Goal: Task Accomplishment & Management: Manage account settings

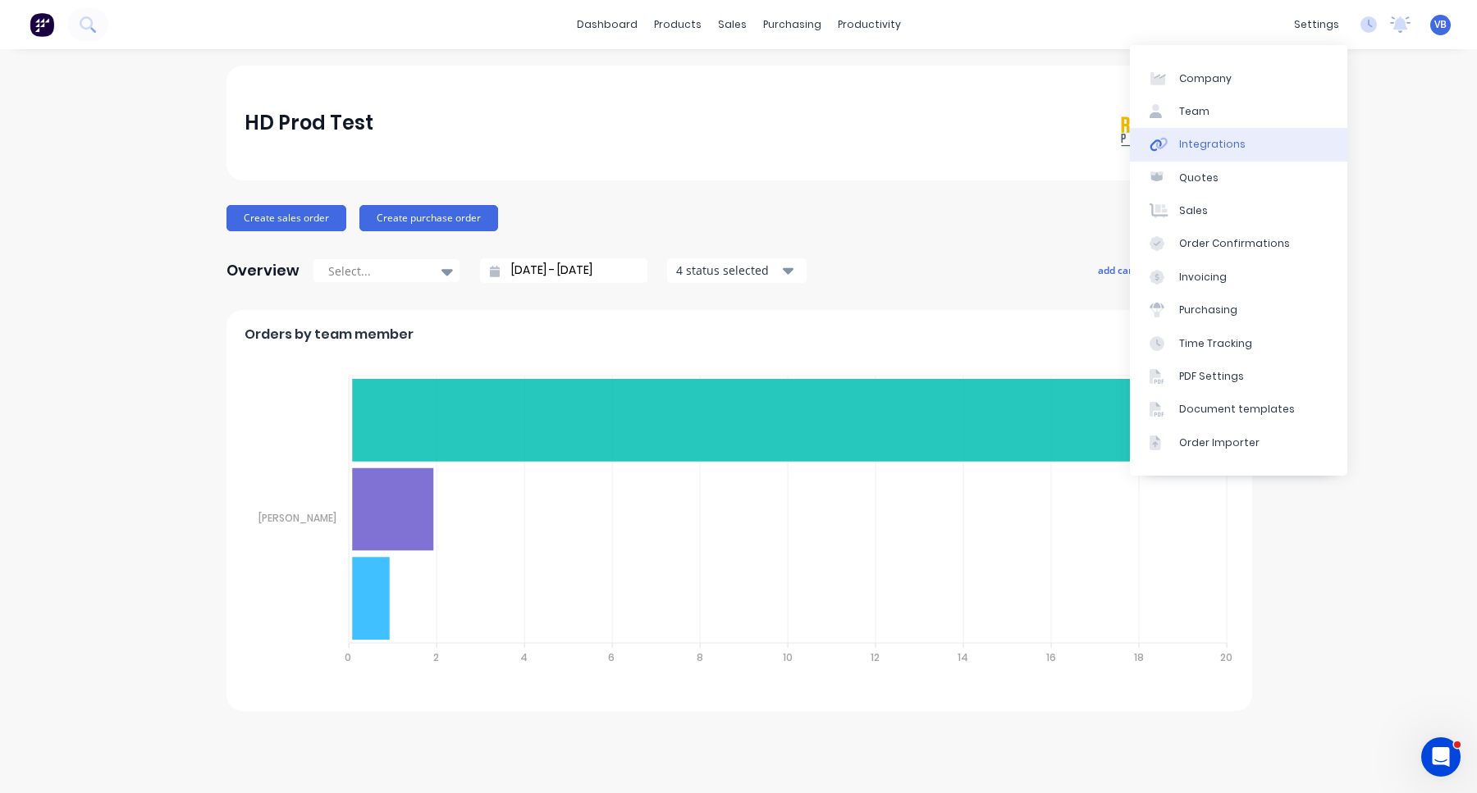
click at [1281, 137] on link "Integrations" at bounding box center [1238, 144] width 217 height 33
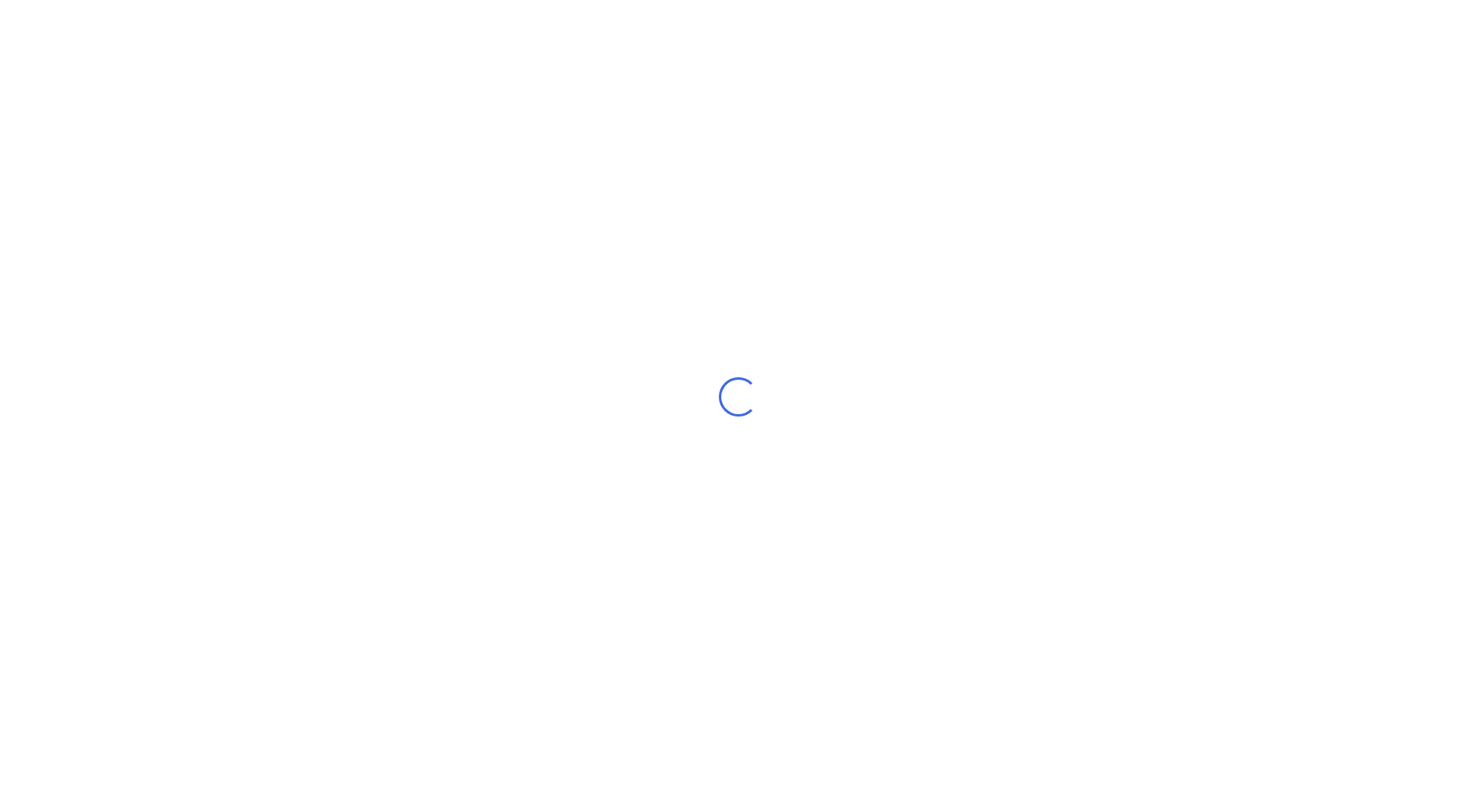
click at [616, 22] on div "Loading..." at bounding box center [738, 396] width 1477 height 793
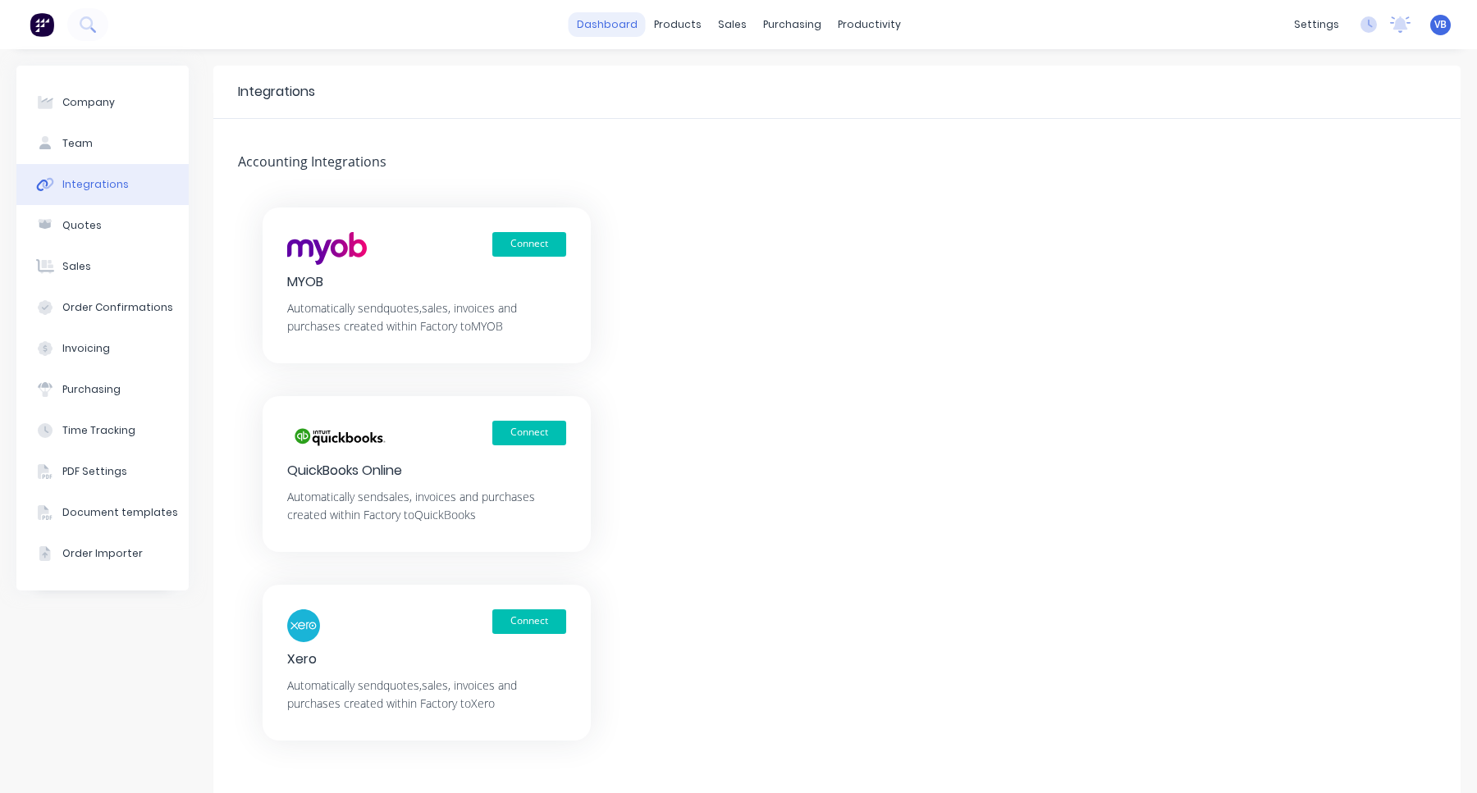
click at [619, 21] on link "dashboard" at bounding box center [606, 24] width 77 height 25
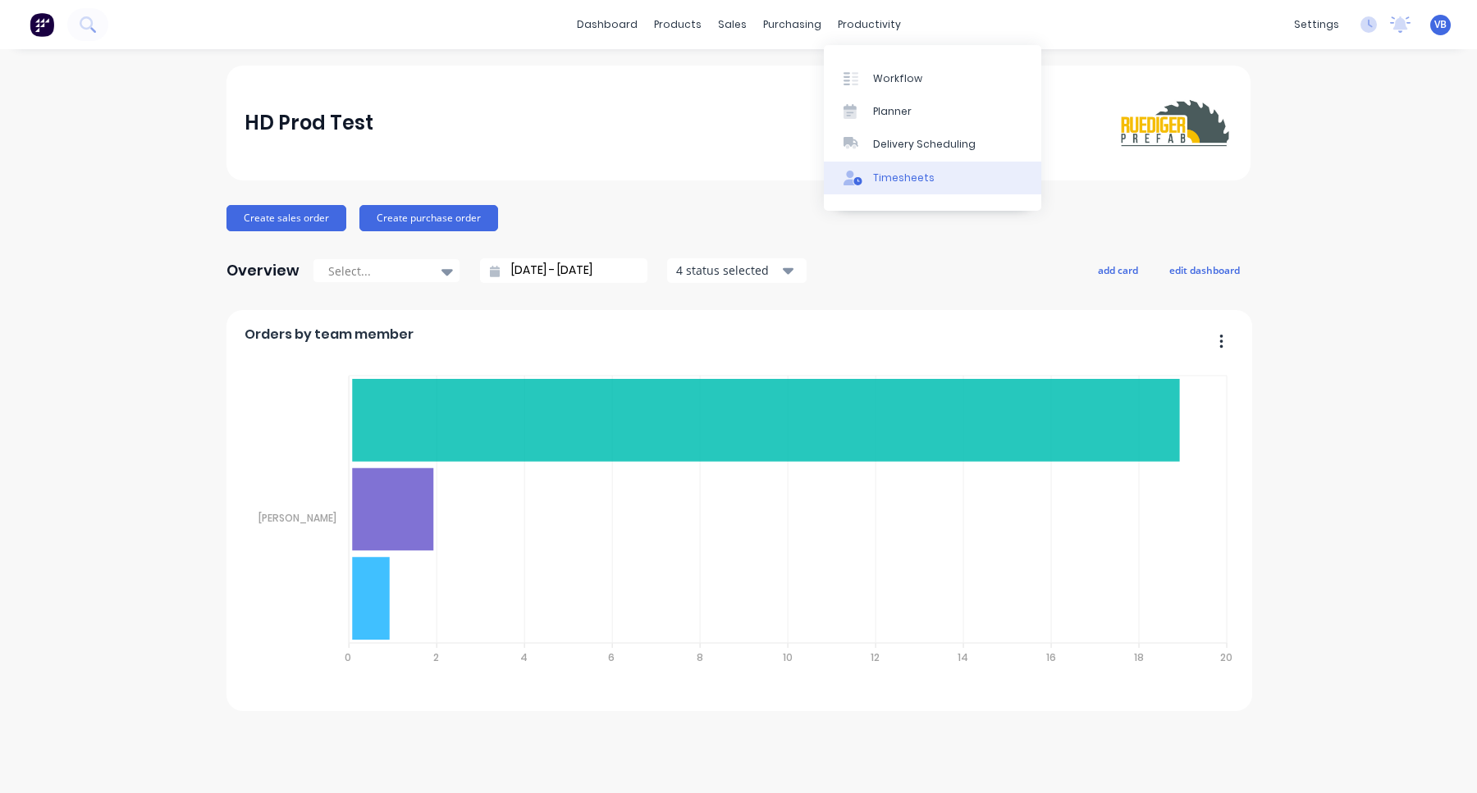
click at [895, 178] on div "Timesheets" at bounding box center [904, 178] width 62 height 15
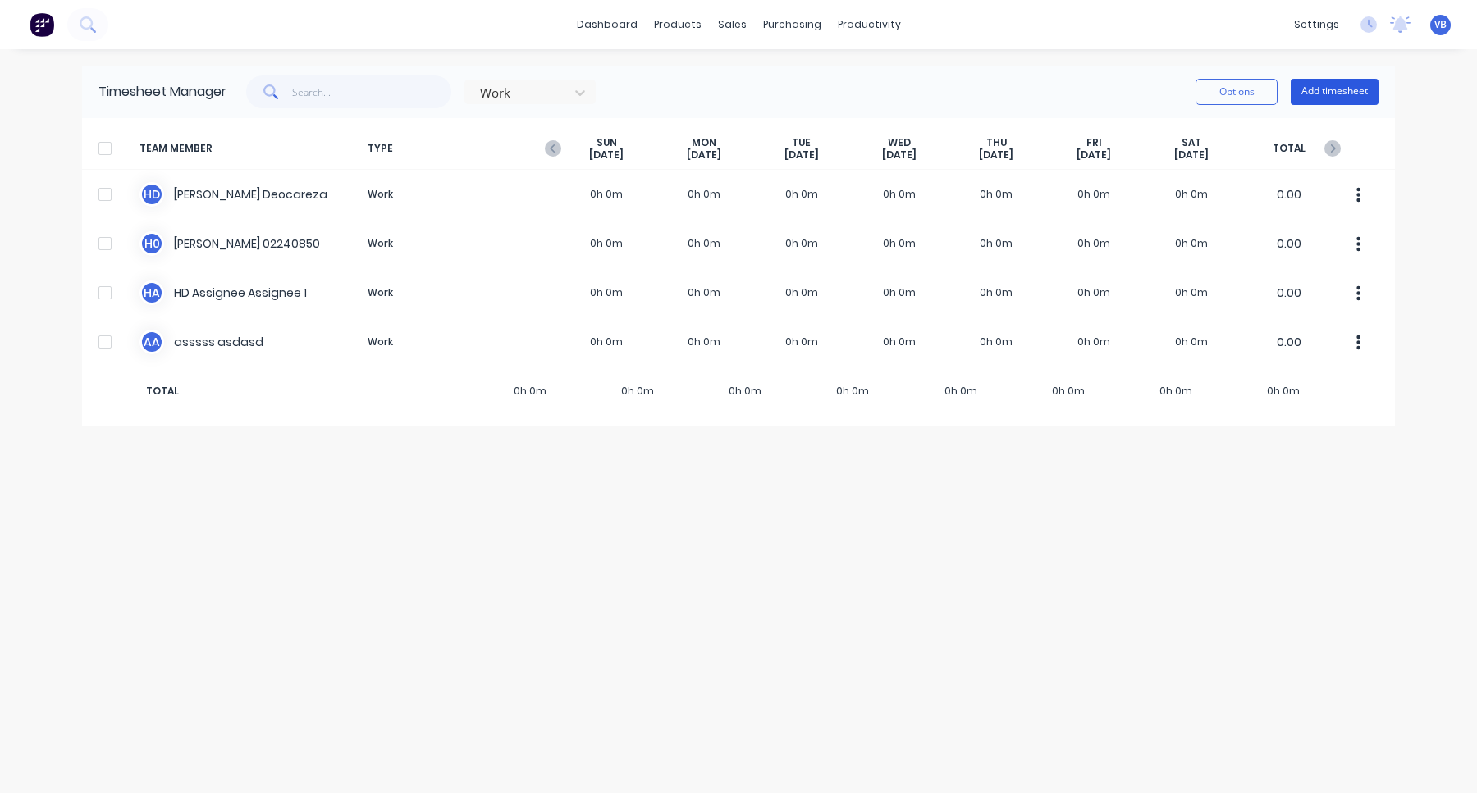
click at [1336, 100] on button "Add timesheet" at bounding box center [1334, 92] width 88 height 26
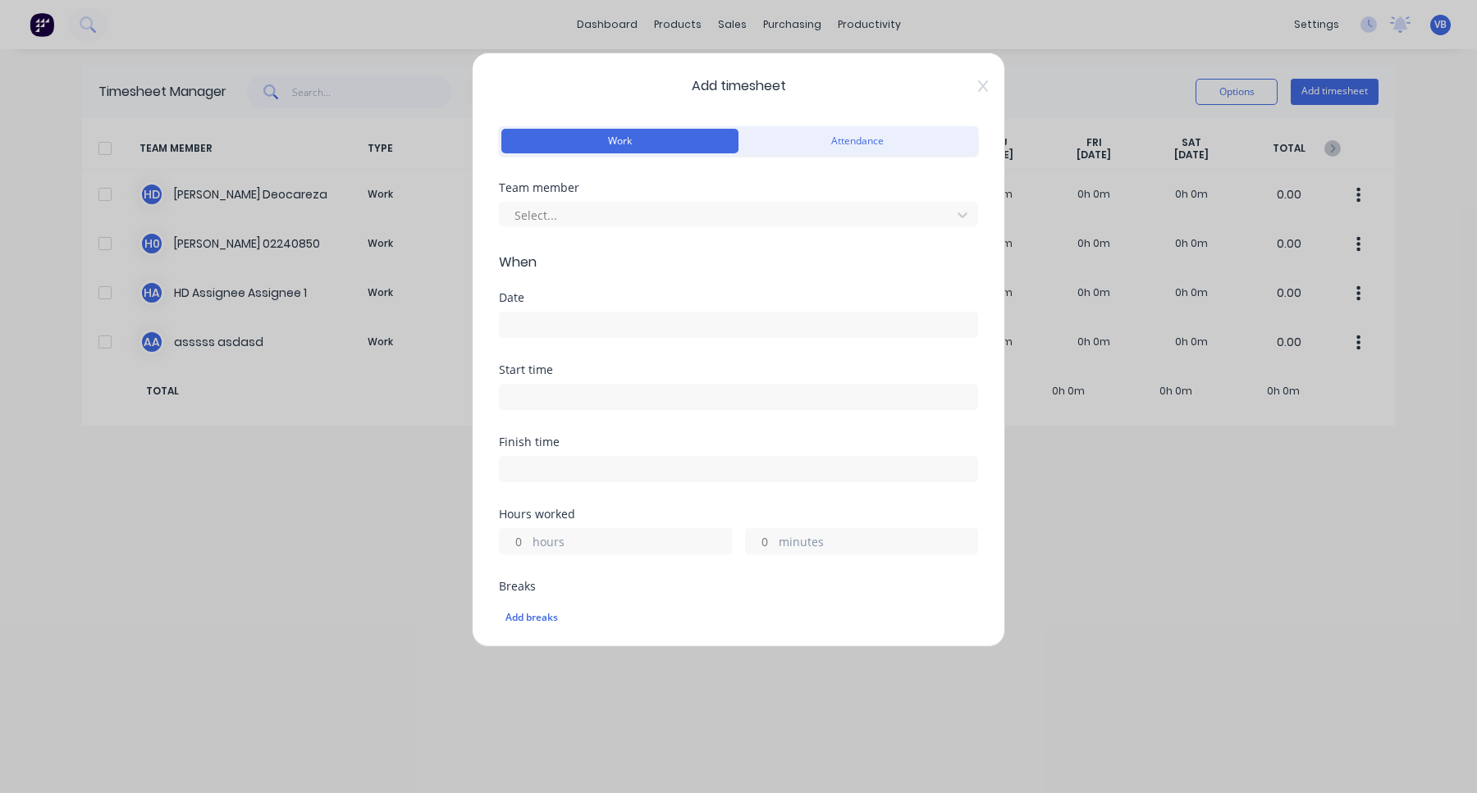
click at [792, 121] on div "Add timesheet Work Attendance Team member Select... When Date Start time Finish…" at bounding box center [738, 350] width 533 height 595
click at [806, 139] on button "Attendance" at bounding box center [856, 141] width 237 height 25
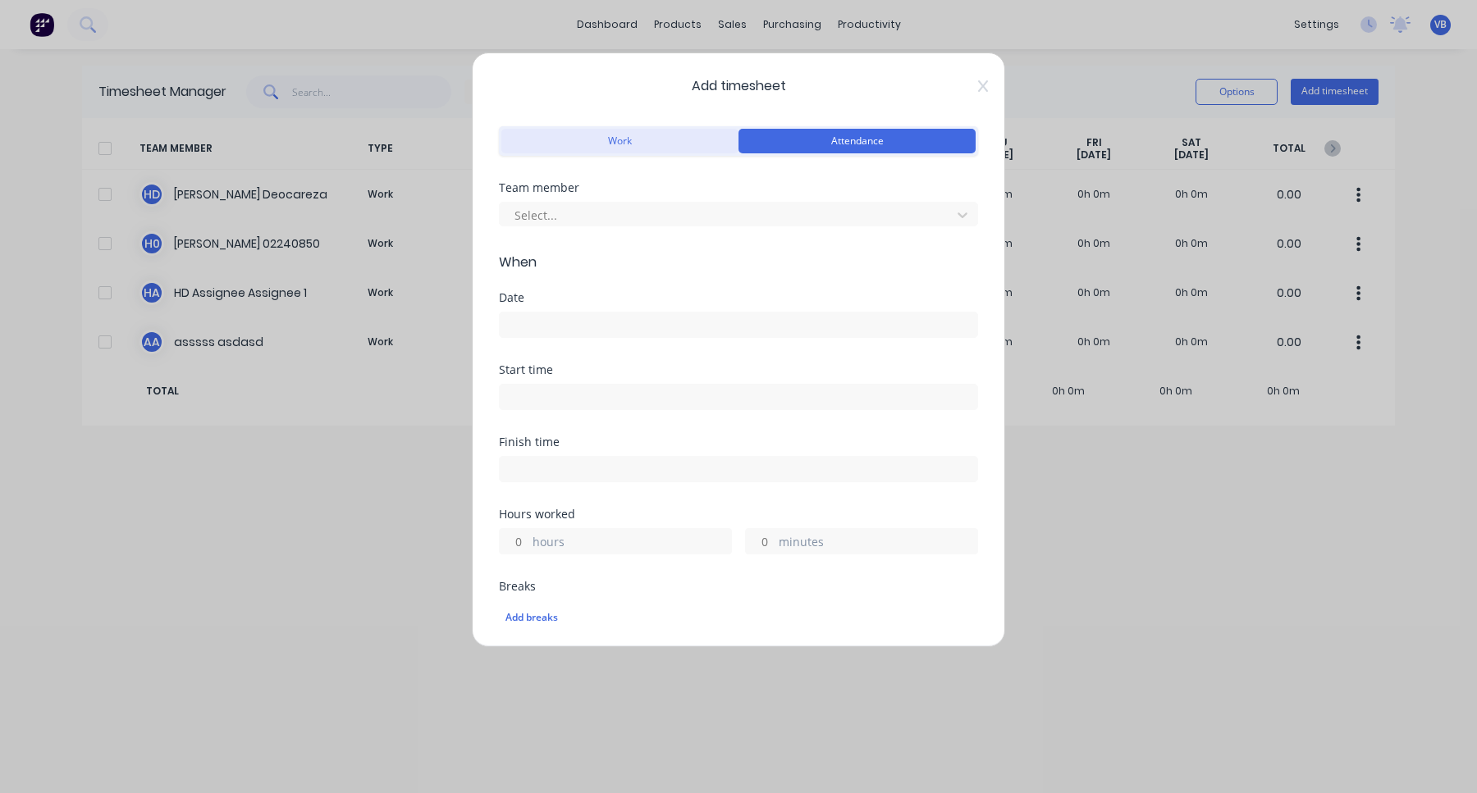
click at [654, 147] on button "Work" at bounding box center [619, 141] width 237 height 25
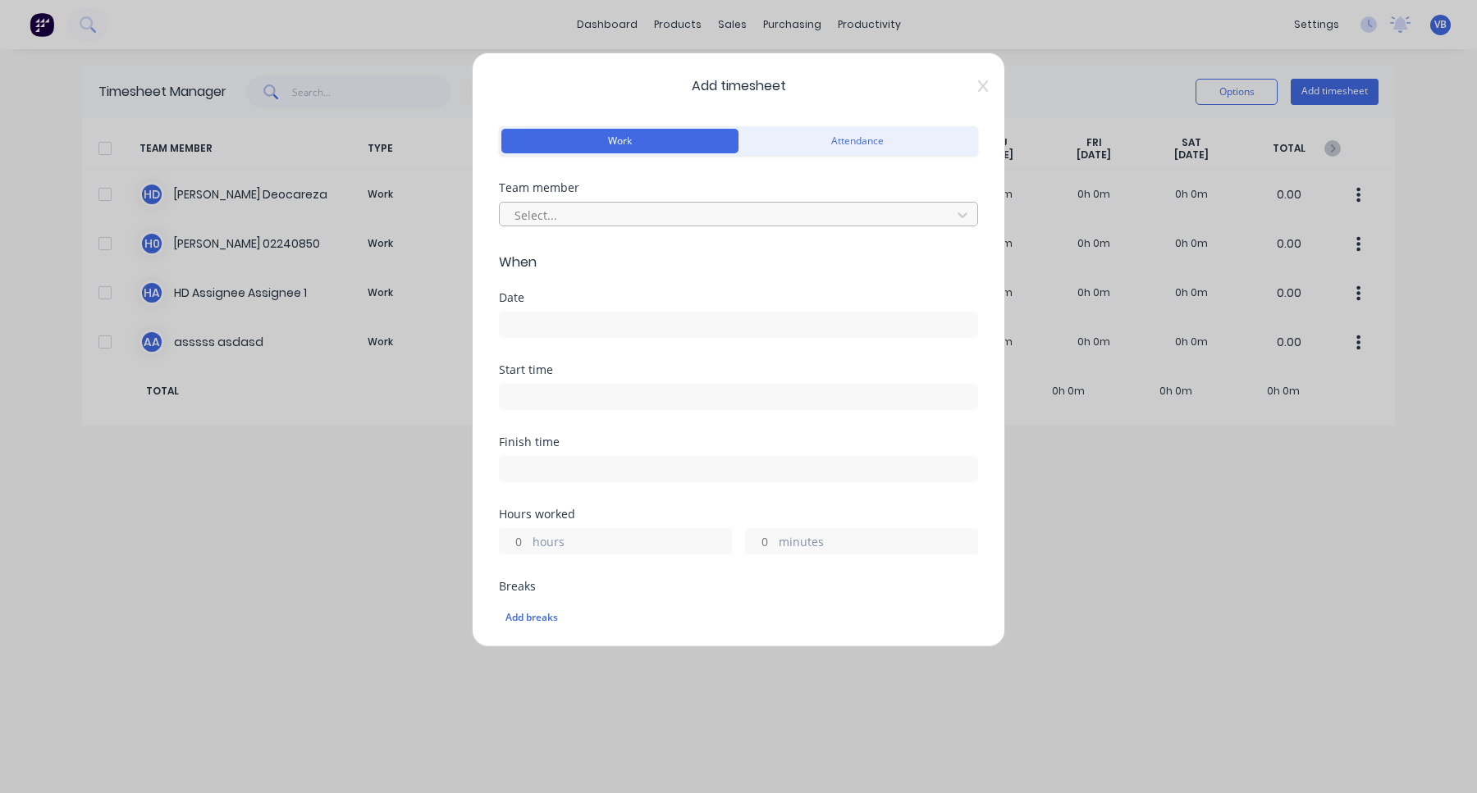
click at [662, 212] on div at bounding box center [728, 215] width 430 height 21
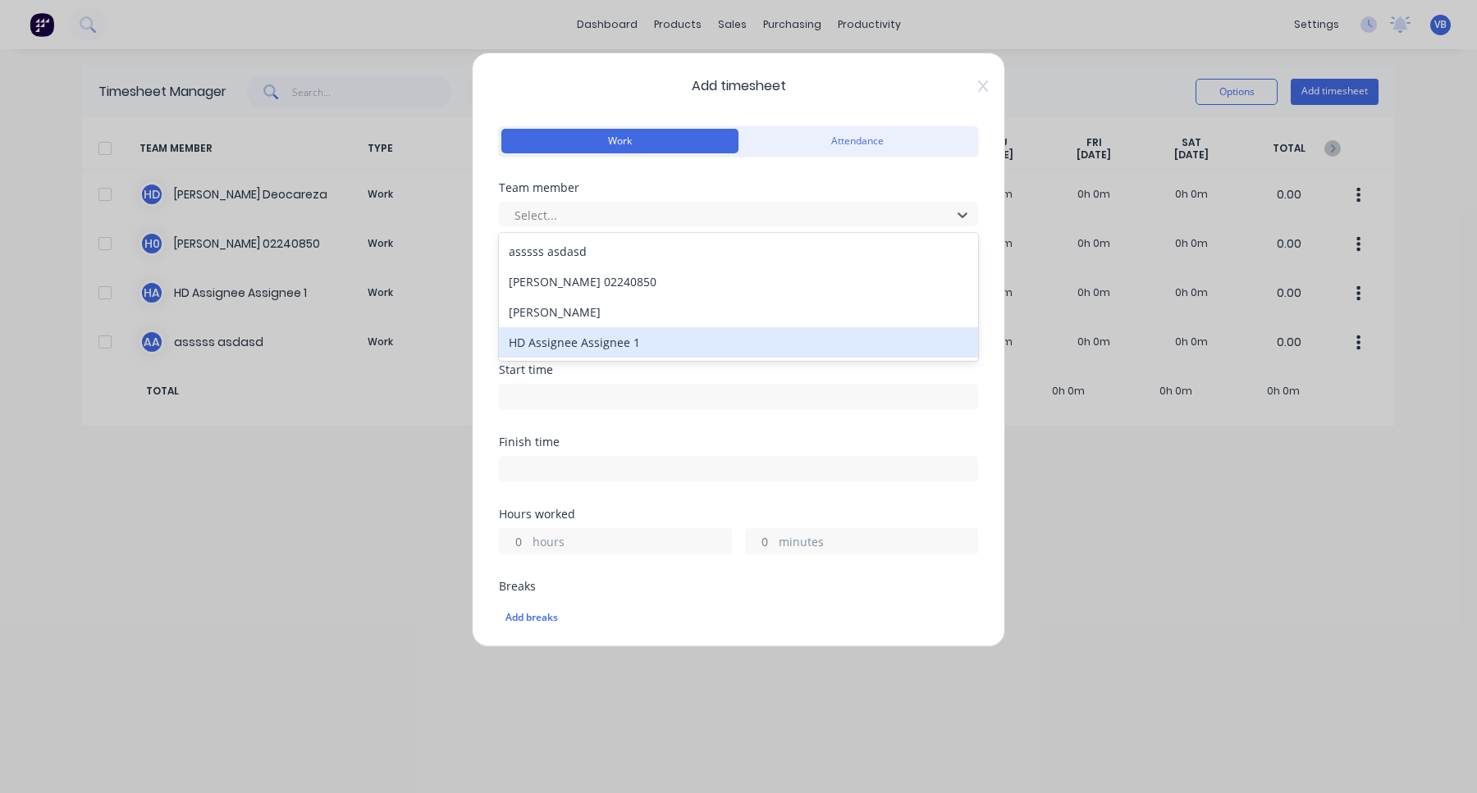
click at [658, 474] on input at bounding box center [738, 469] width 477 height 25
type input "06:06 PM"
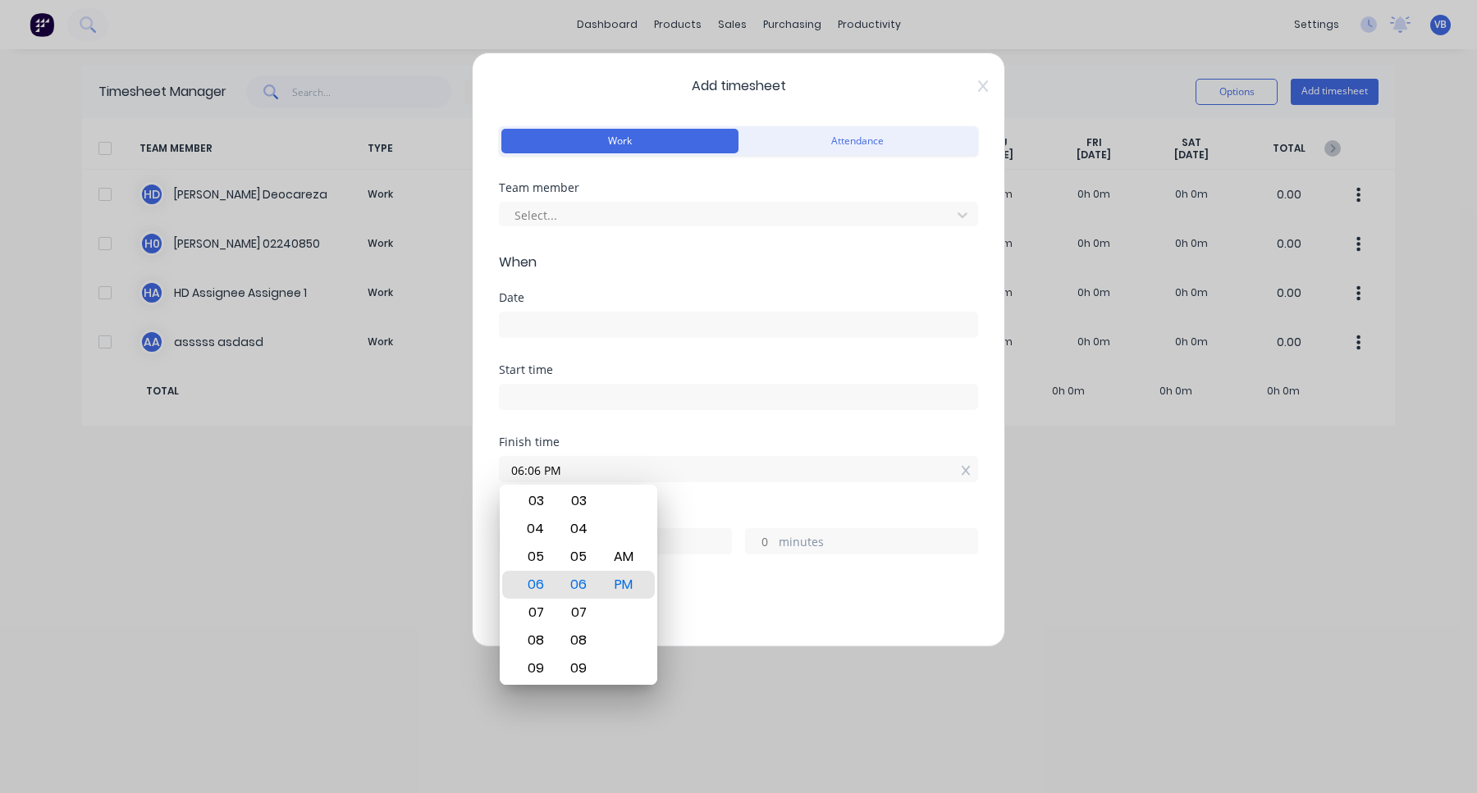
click at [754, 502] on div "Finish time 06:06 PM" at bounding box center [738, 472] width 479 height 72
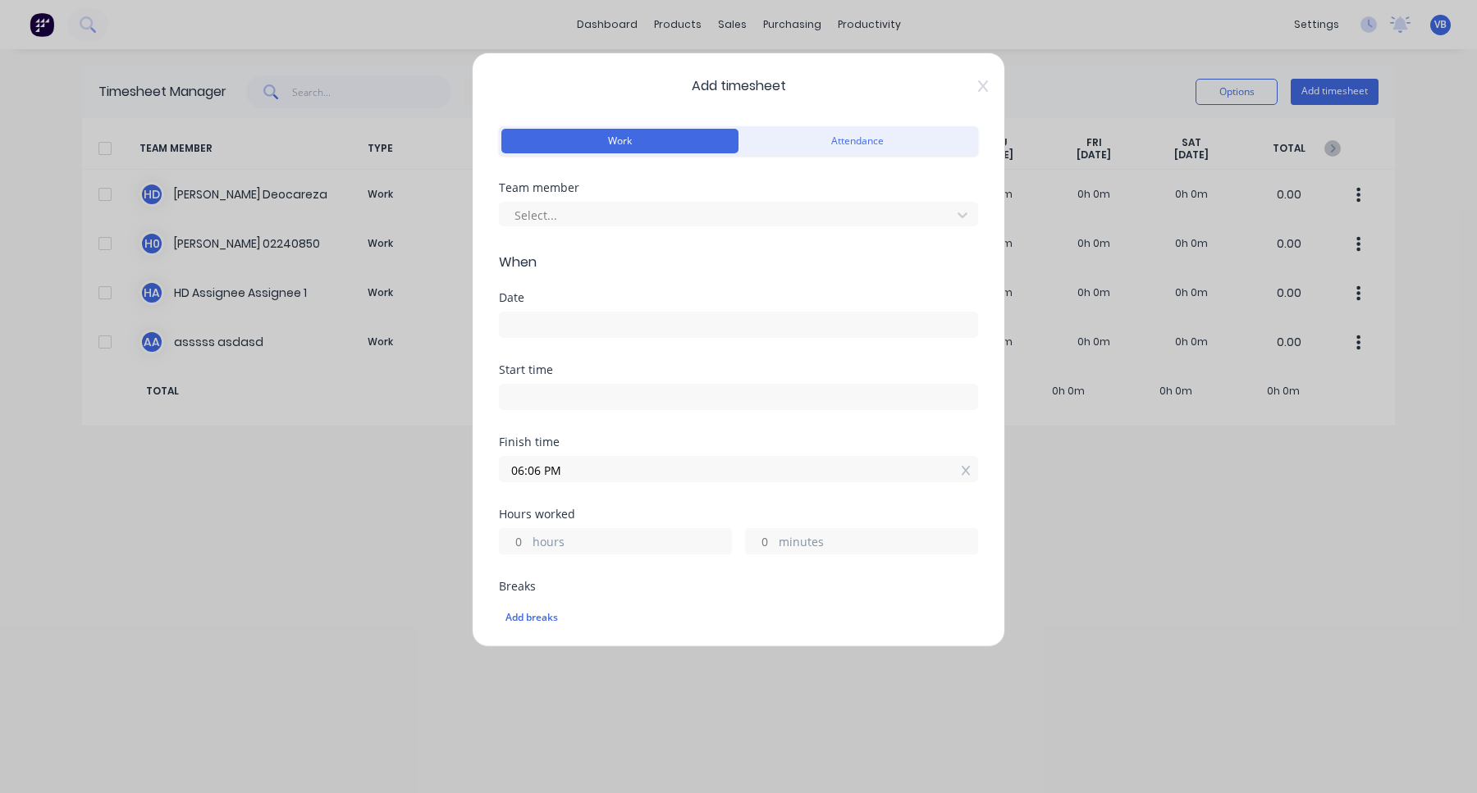
scroll to position [363, 0]
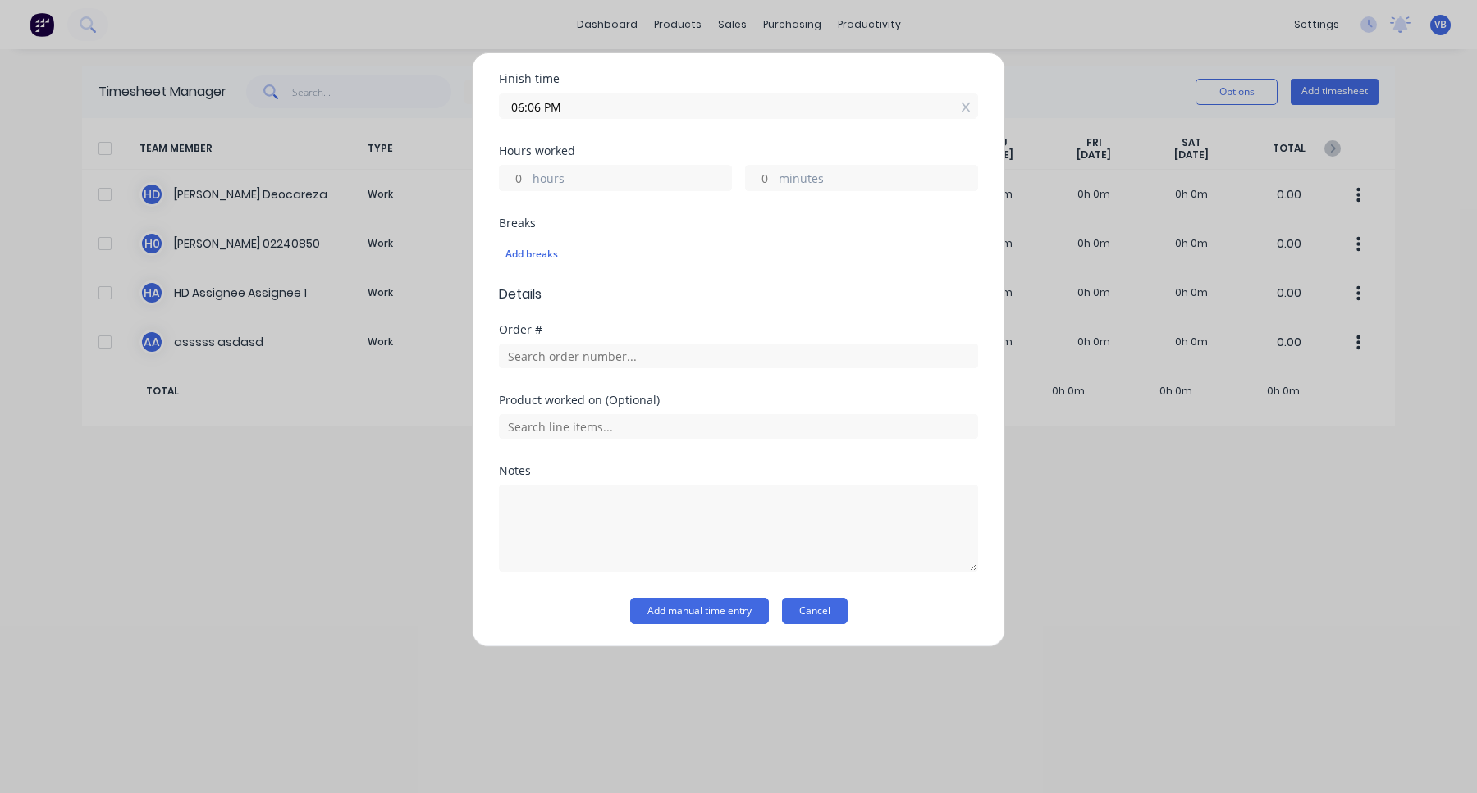
click at [818, 620] on button "Cancel" at bounding box center [815, 611] width 66 height 26
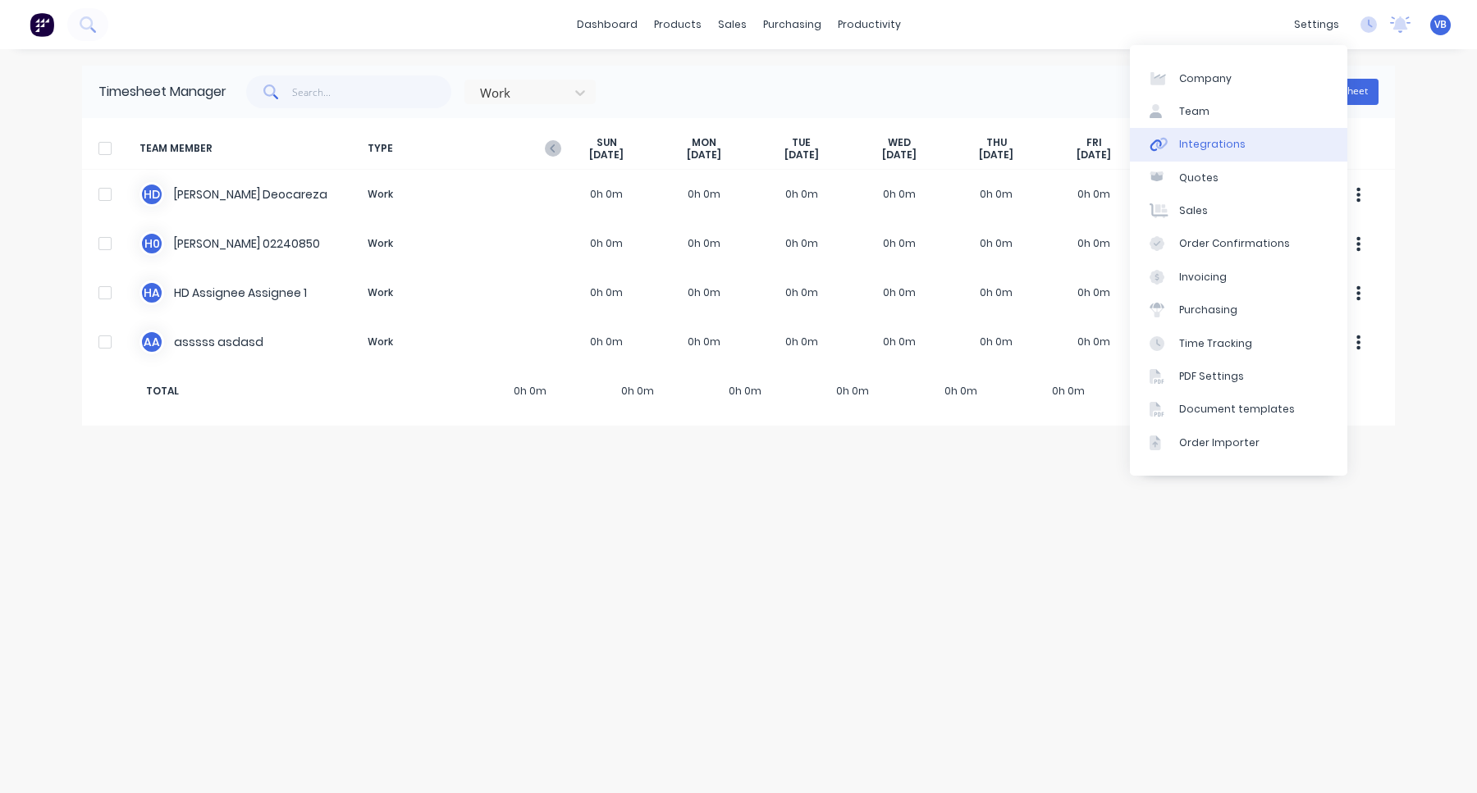
click at [1238, 143] on link "Integrations" at bounding box center [1238, 144] width 217 height 33
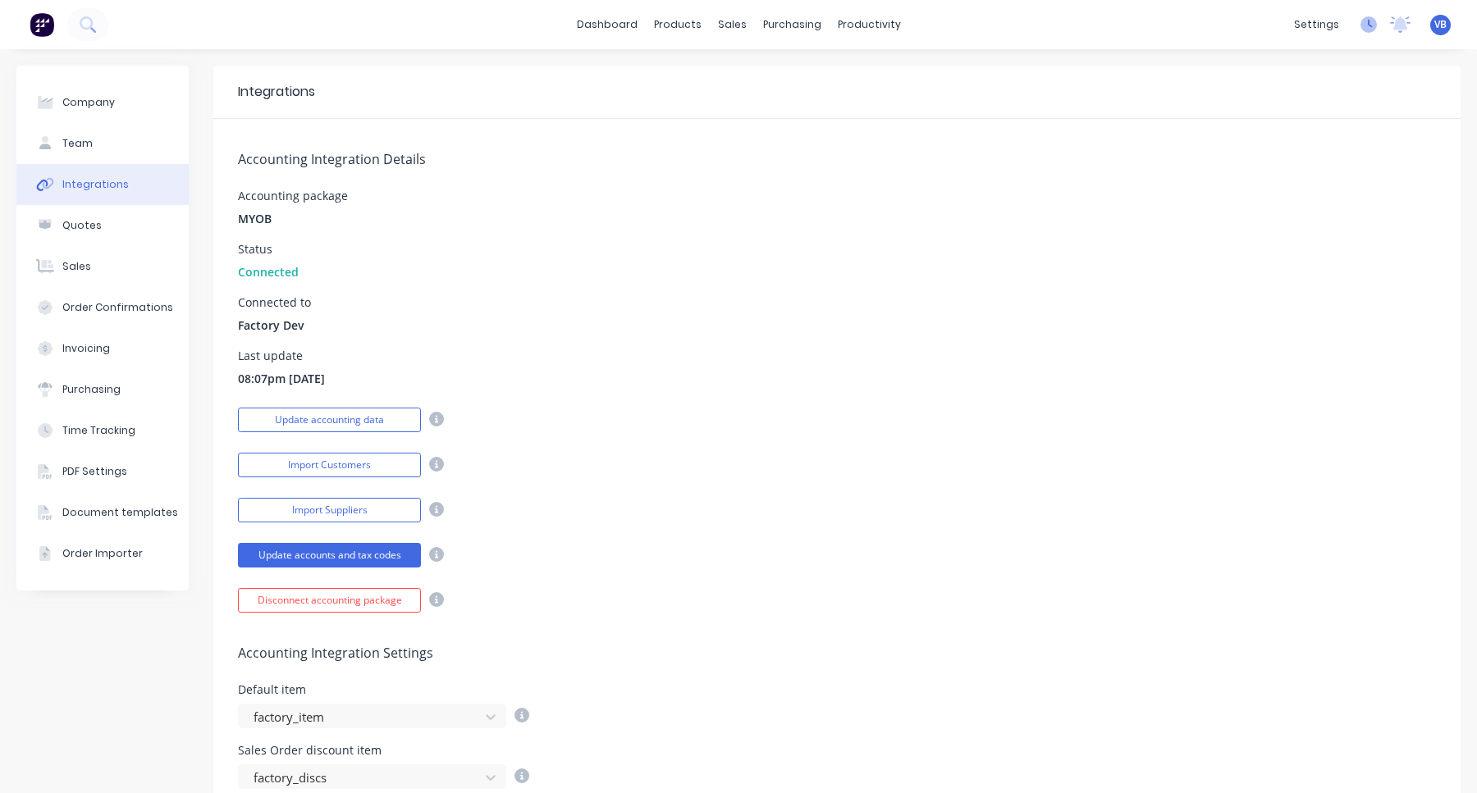
click at [1367, 25] on icon at bounding box center [1368, 24] width 16 height 16
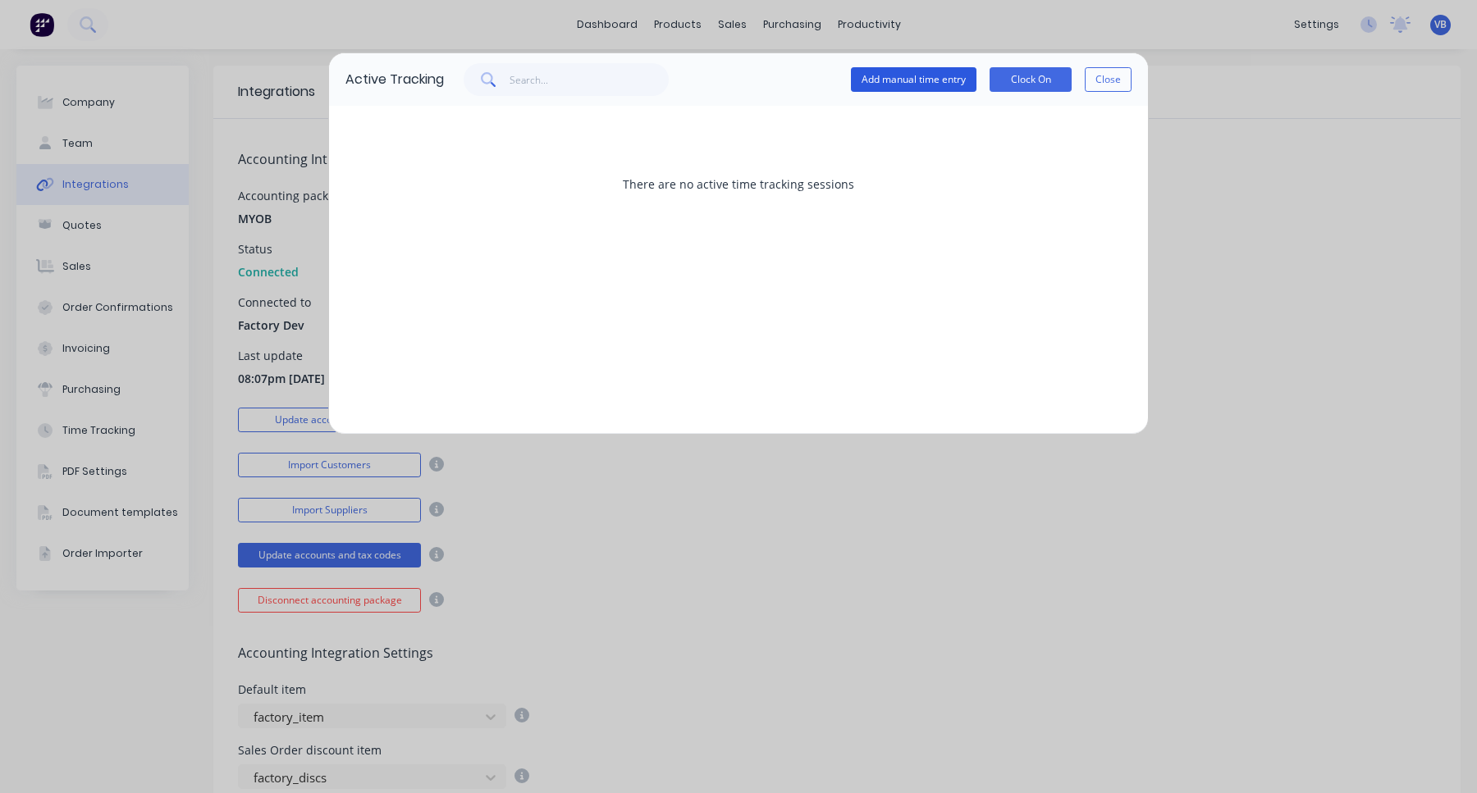
click at [938, 85] on button "Add manual time entry" at bounding box center [914, 79] width 126 height 25
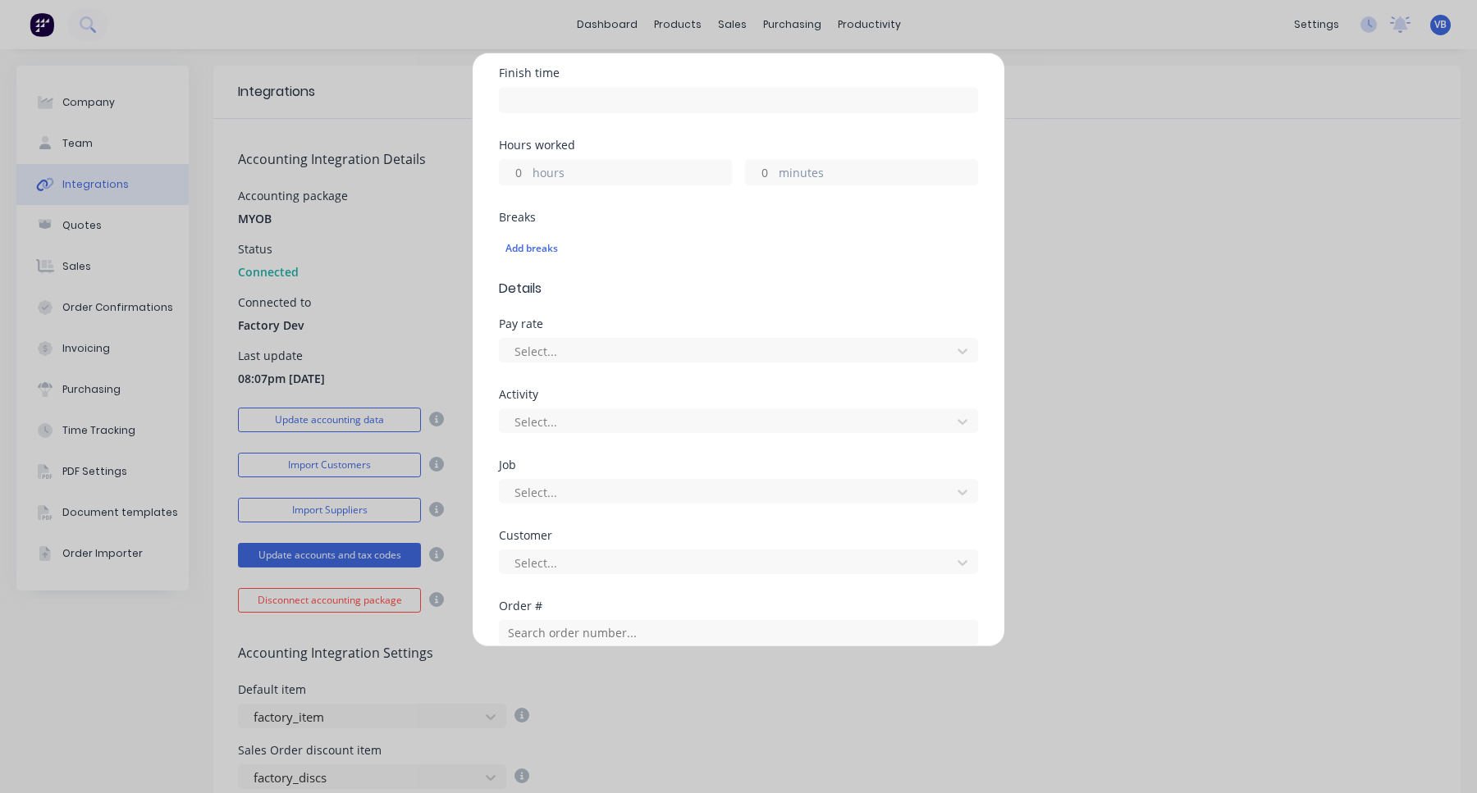
scroll to position [433, 0]
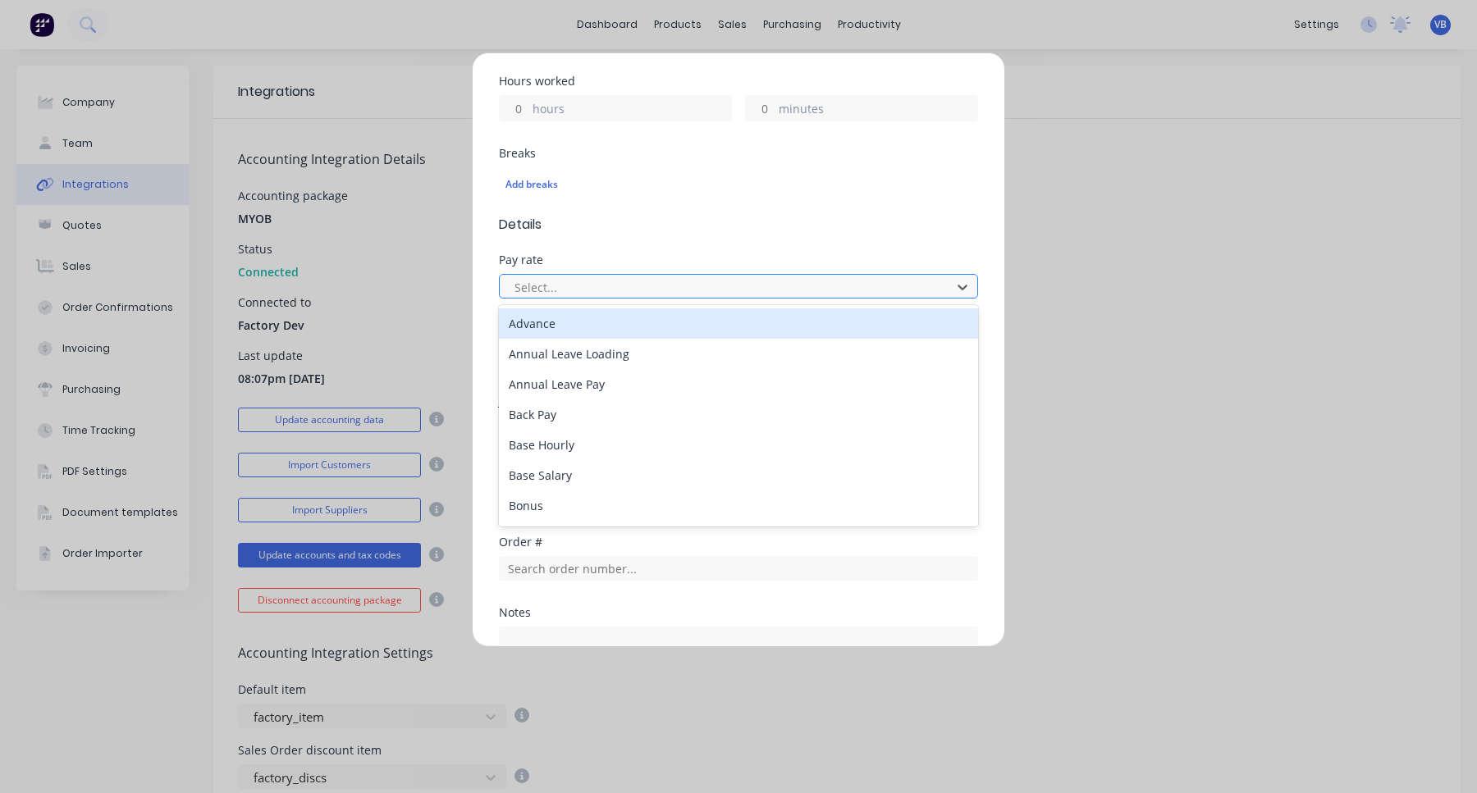
click at [693, 283] on div at bounding box center [728, 287] width 430 height 21
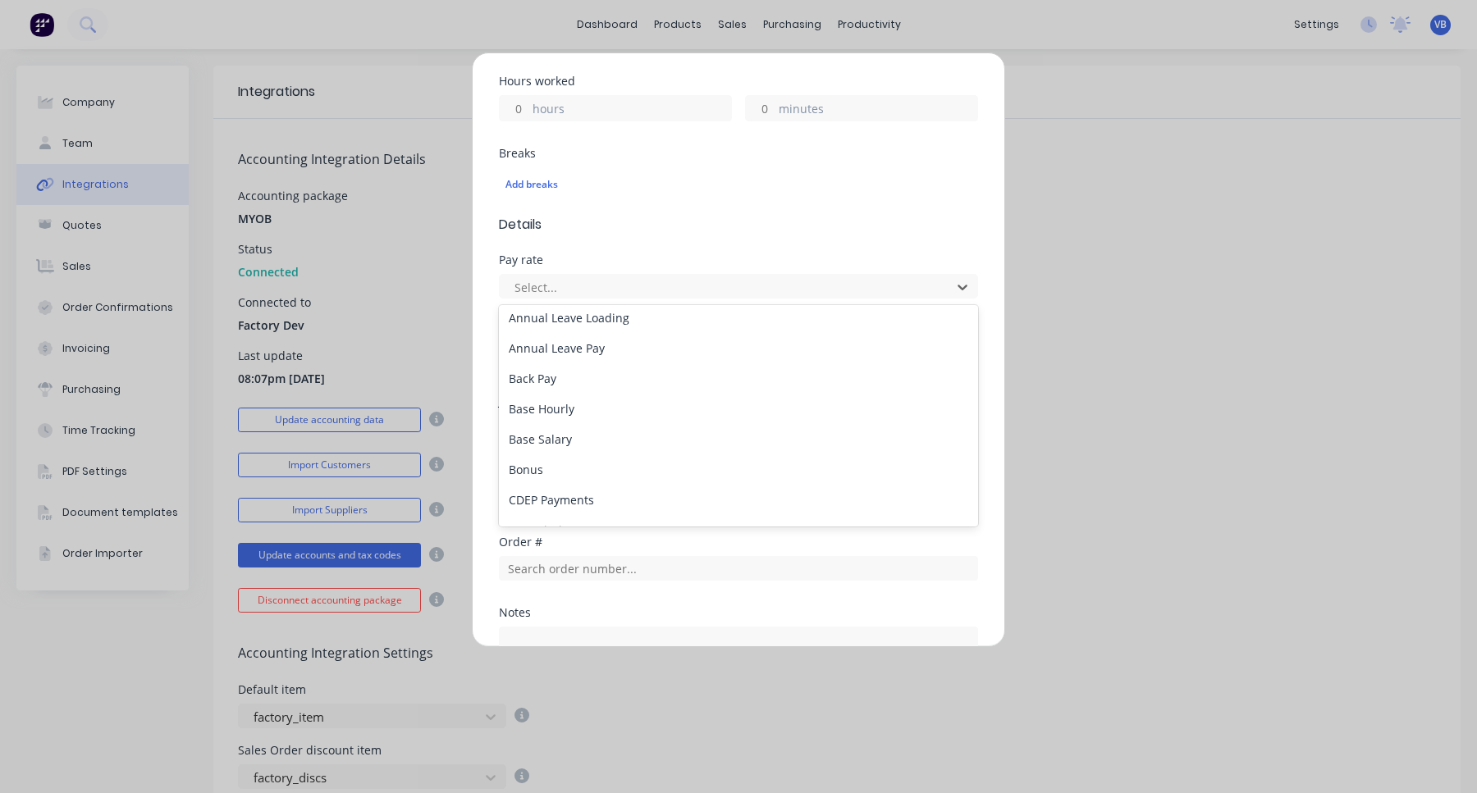
scroll to position [0, 0]
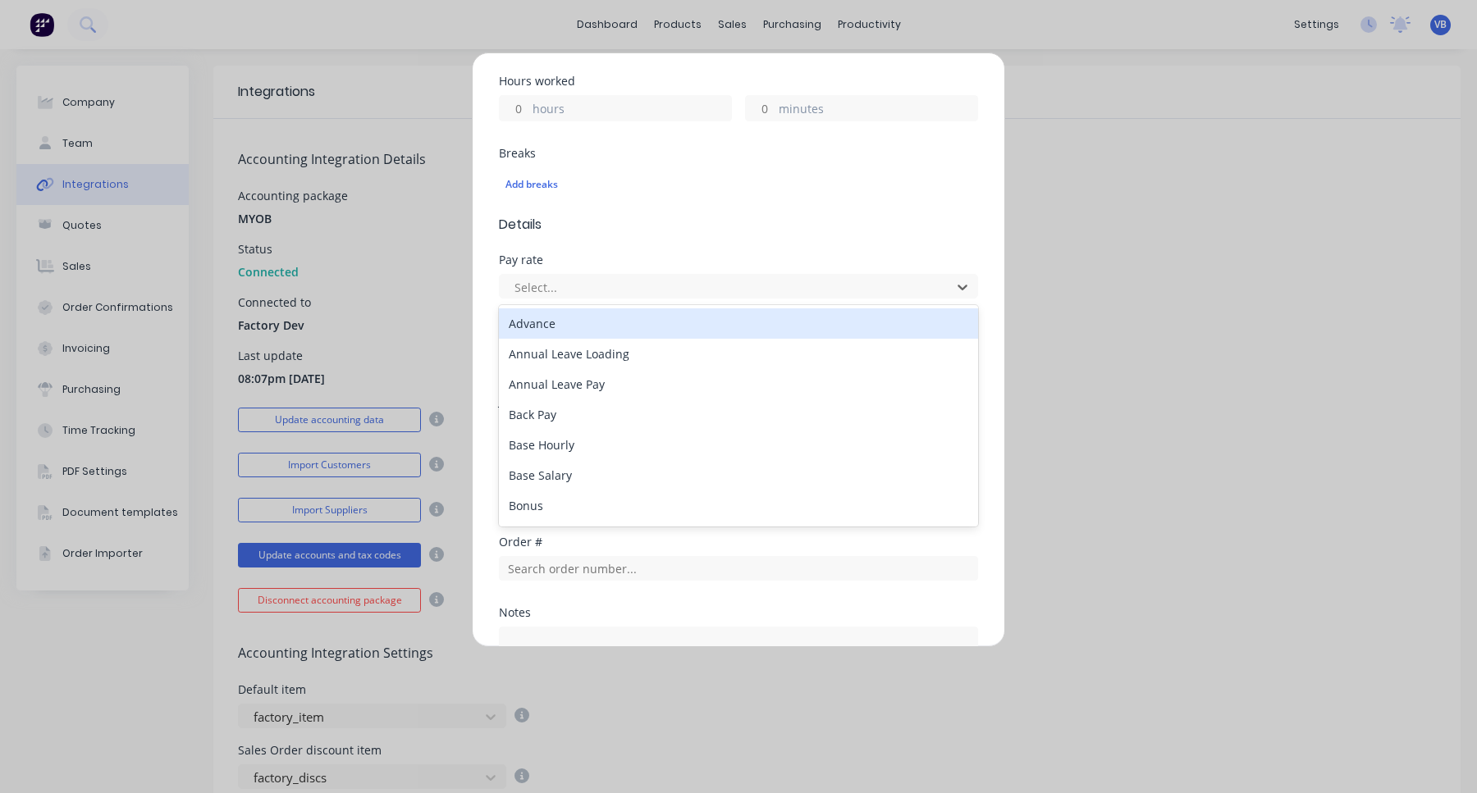
click at [792, 227] on span "Details" at bounding box center [738, 225] width 479 height 20
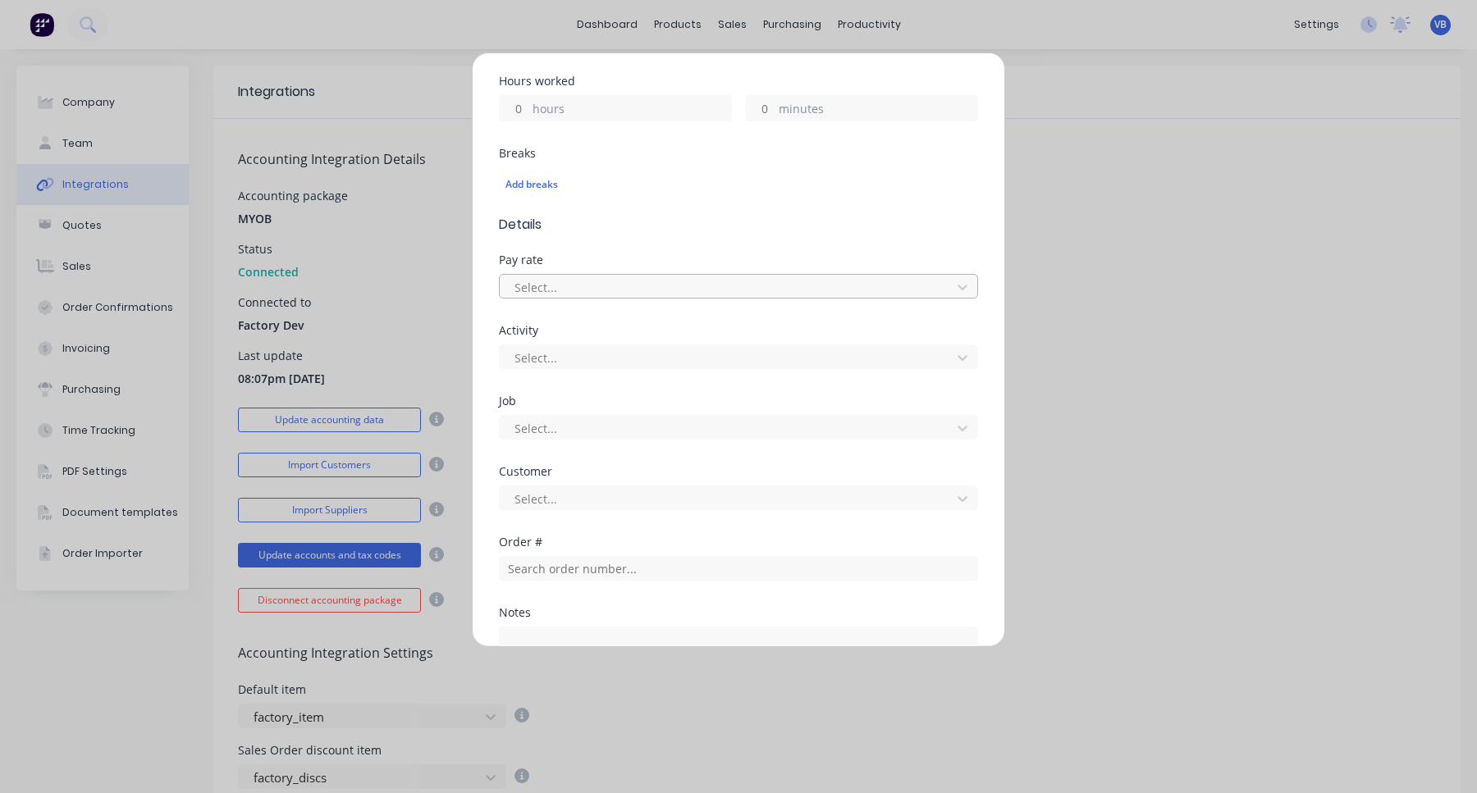
click at [764, 296] on div at bounding box center [728, 287] width 430 height 21
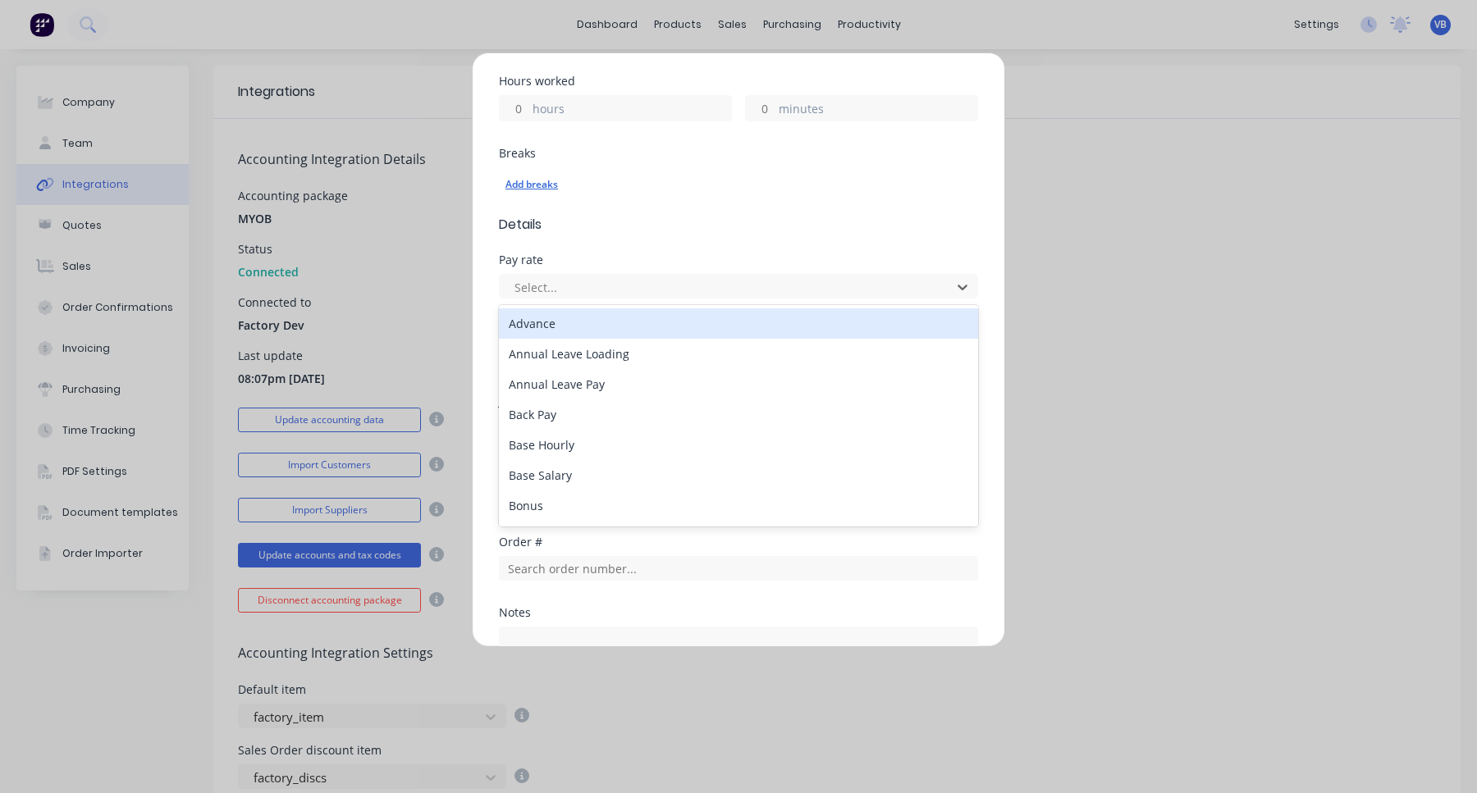
click at [795, 193] on div "Add breaks" at bounding box center [738, 184] width 466 height 21
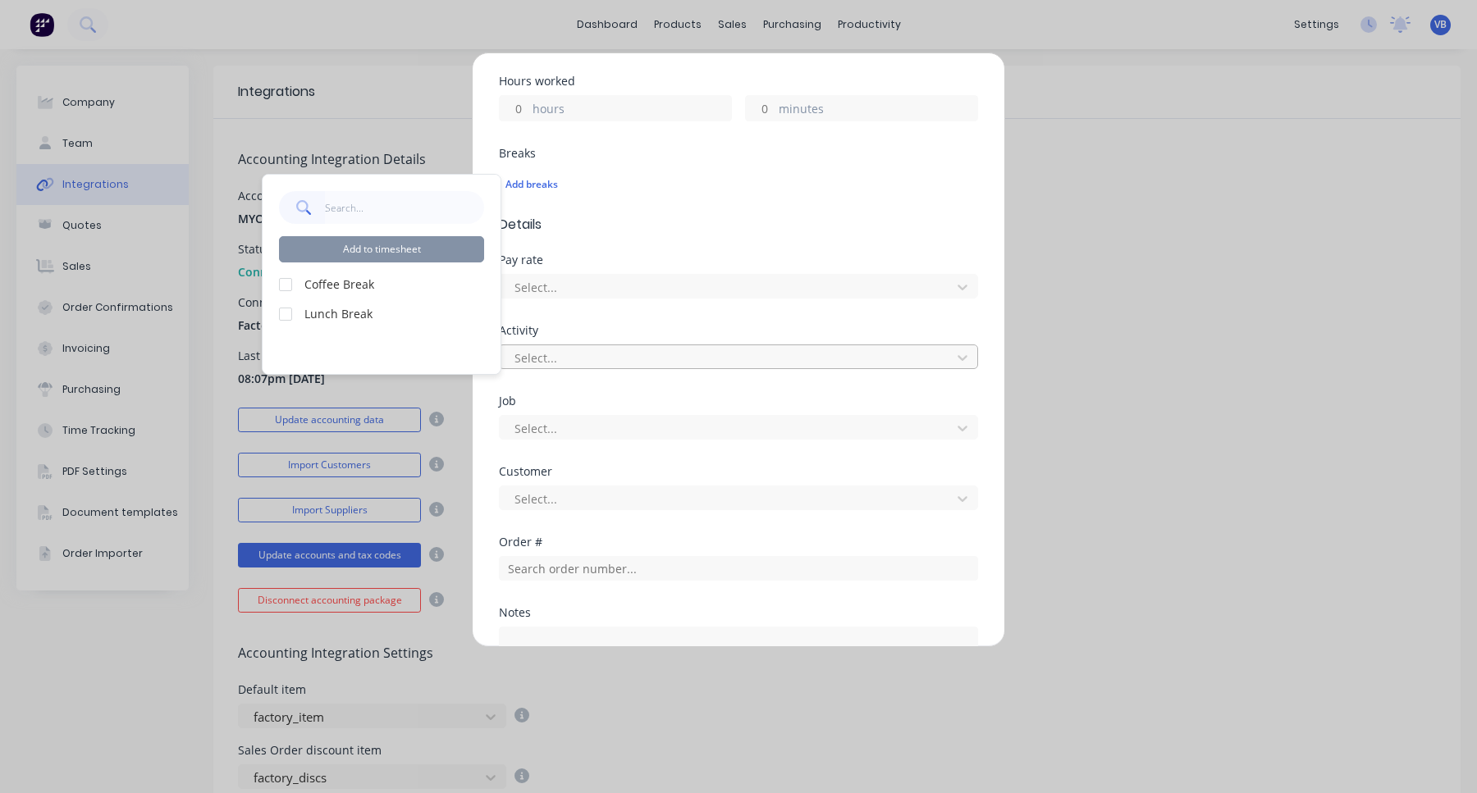
click at [736, 352] on div at bounding box center [728, 358] width 430 height 21
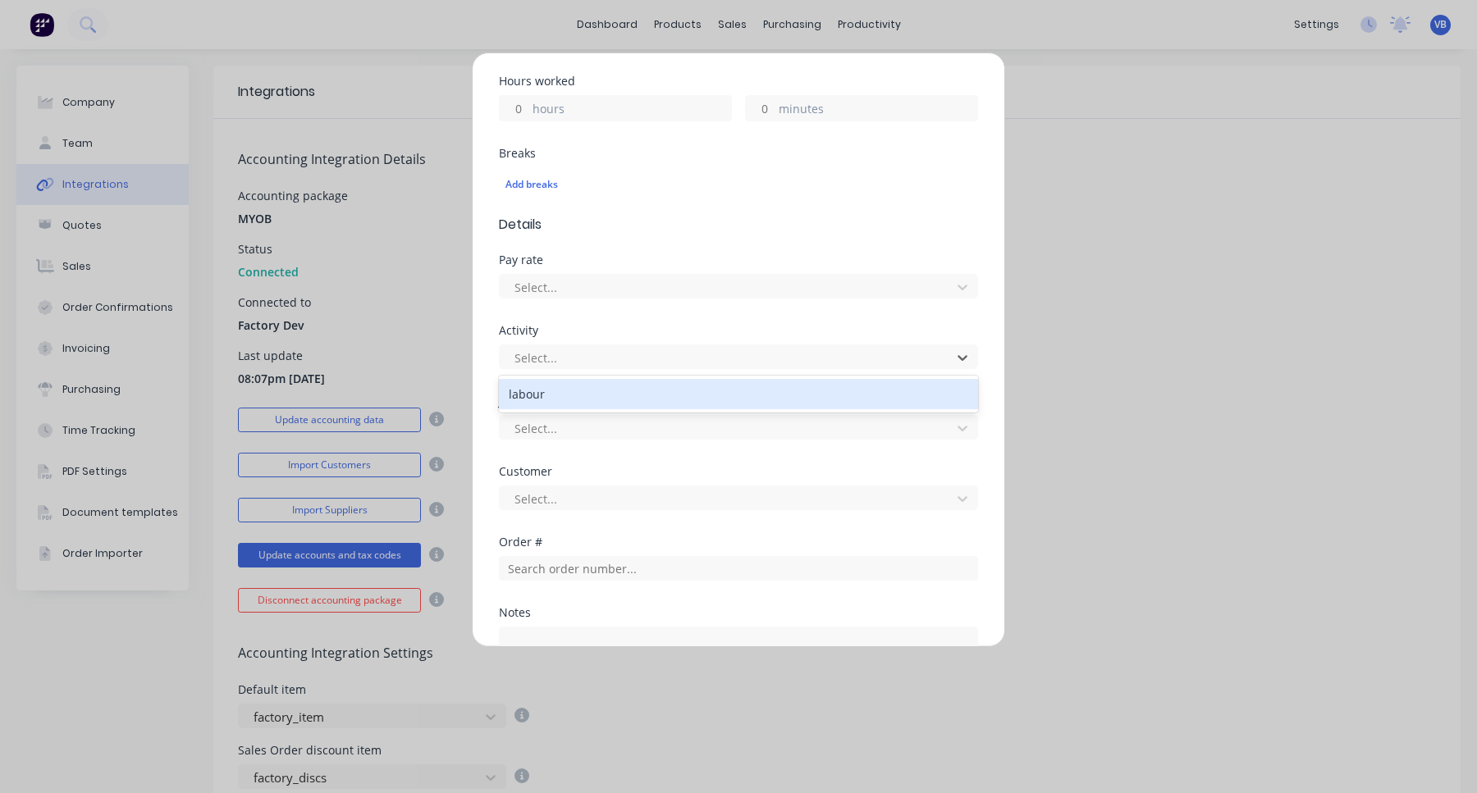
click at [736, 340] on div "Activity labour, 1 of 1. 1 result available. Use Up and Down to choose options,…" at bounding box center [738, 347] width 479 height 44
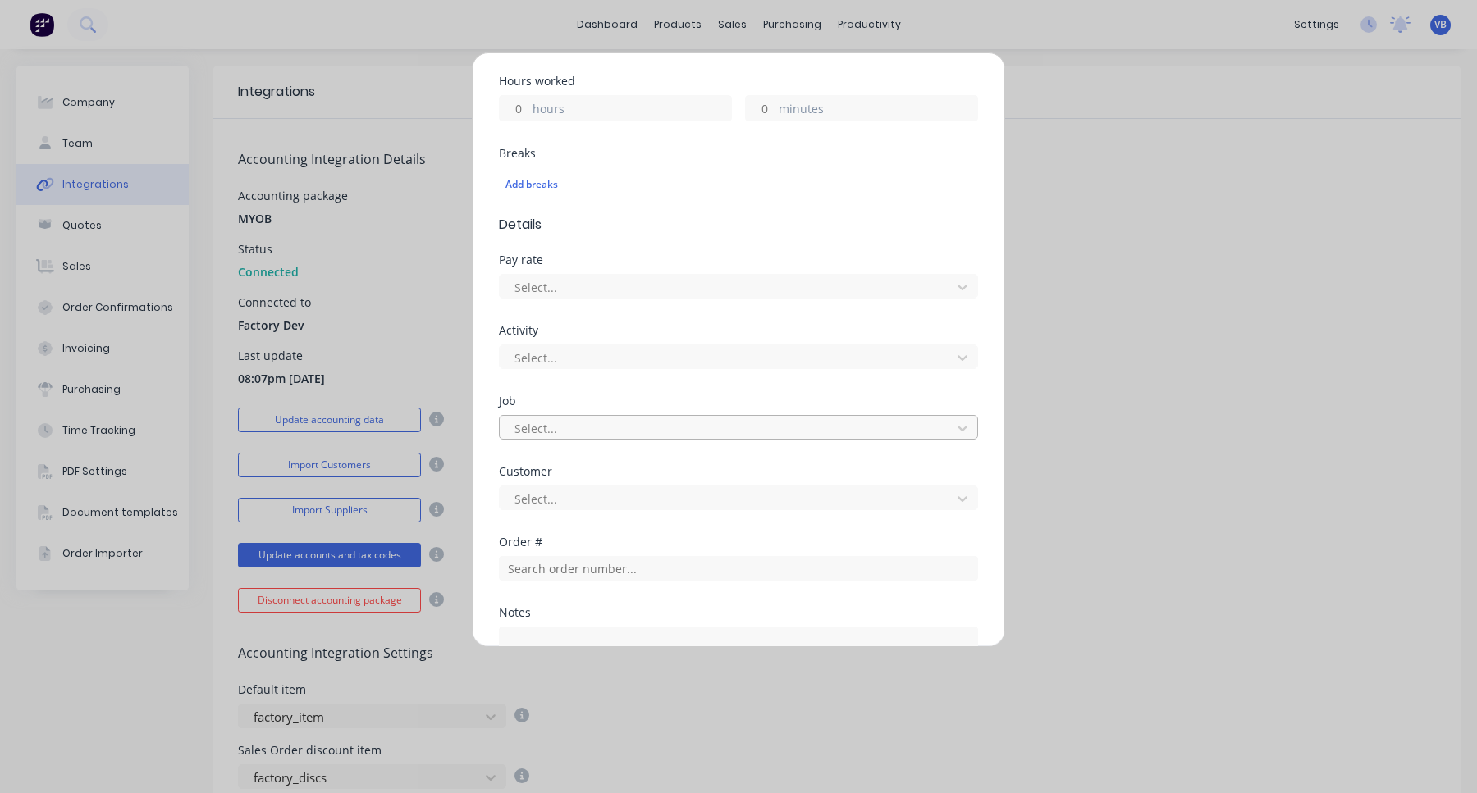
click at [710, 426] on div at bounding box center [728, 428] width 430 height 21
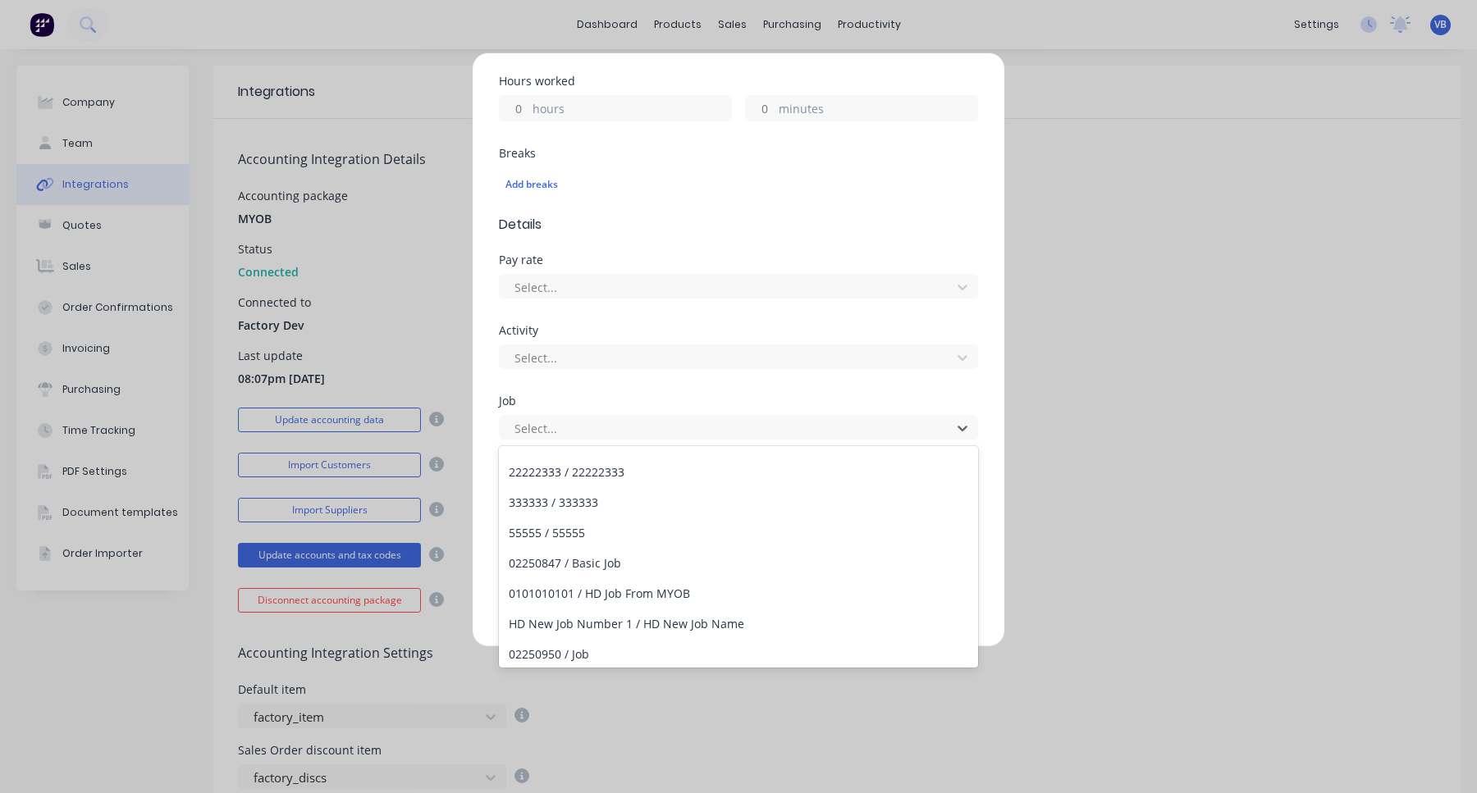
scroll to position [247, 0]
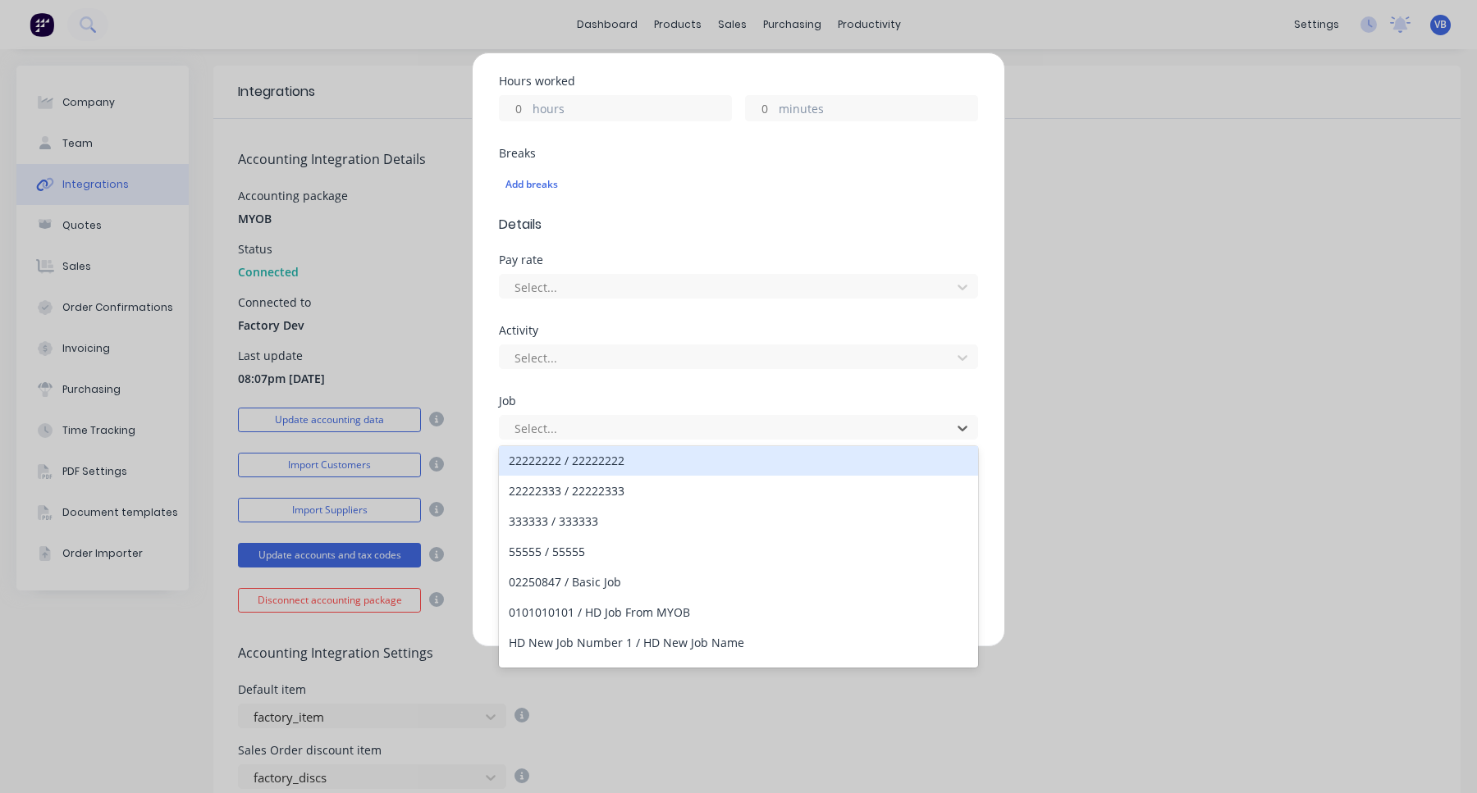
click at [719, 372] on div "Activity Select..." at bounding box center [738, 360] width 479 height 71
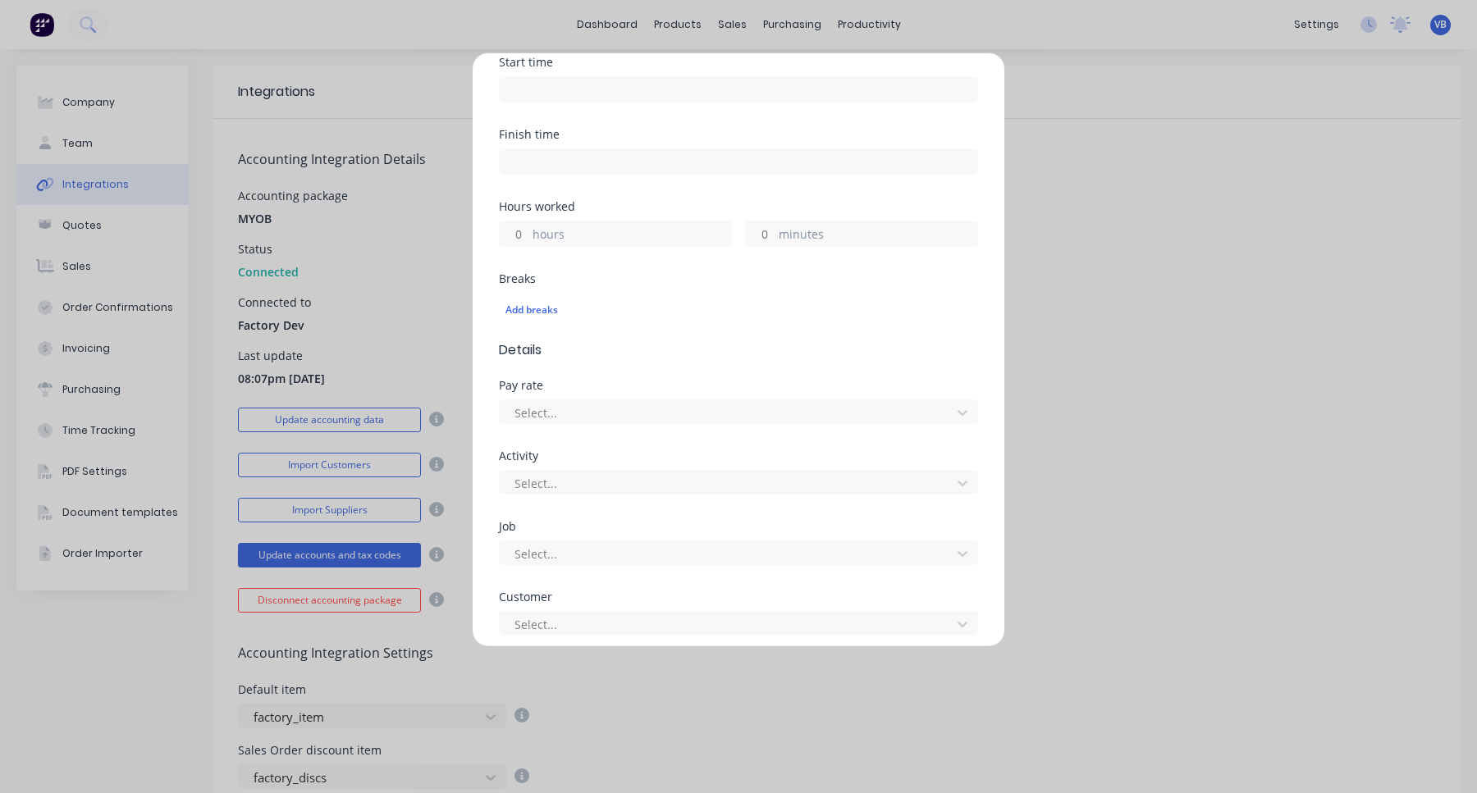
scroll to position [0, 0]
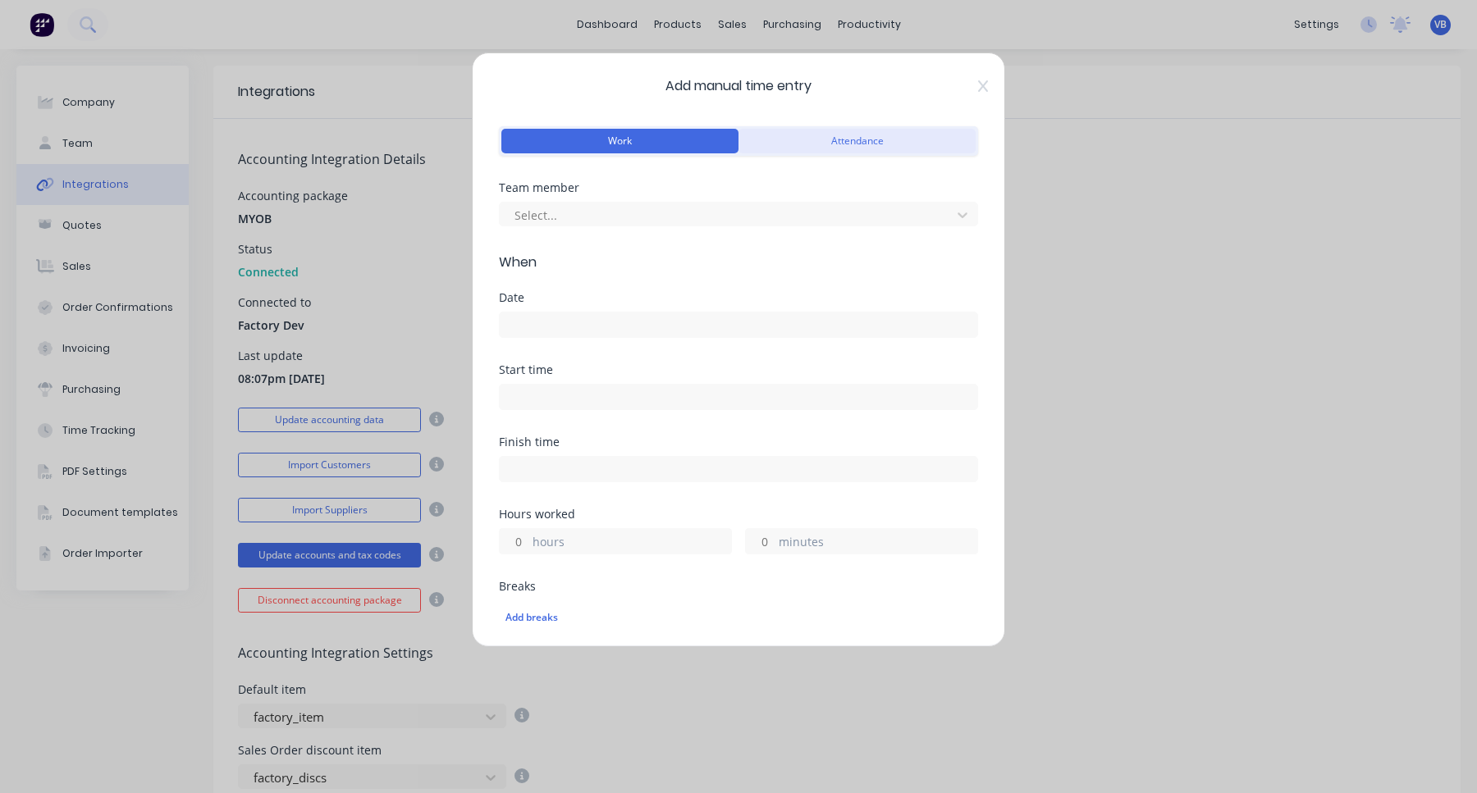
click at [897, 133] on button "Attendance" at bounding box center [856, 141] width 237 height 25
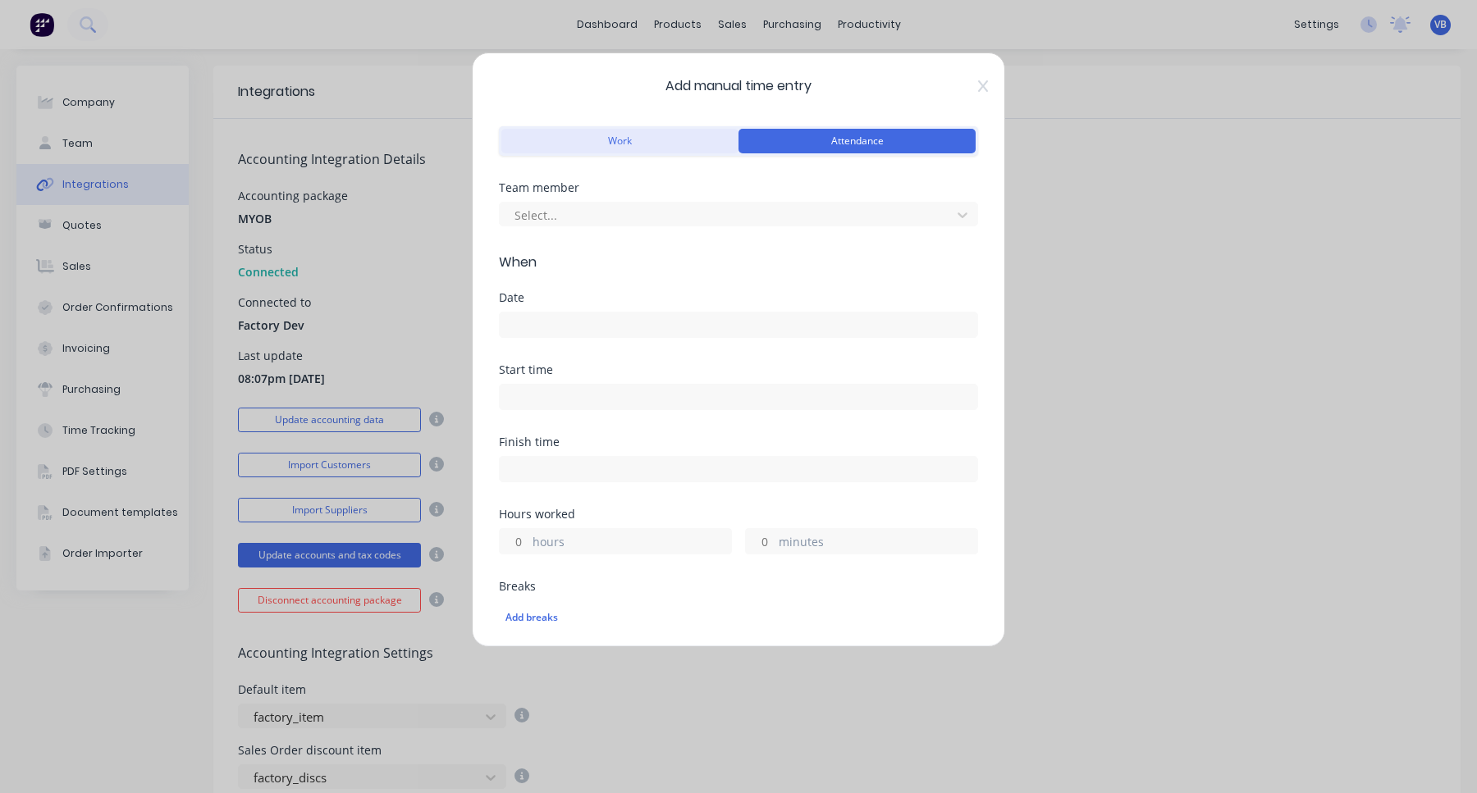
click at [641, 152] on button "Work" at bounding box center [619, 141] width 237 height 25
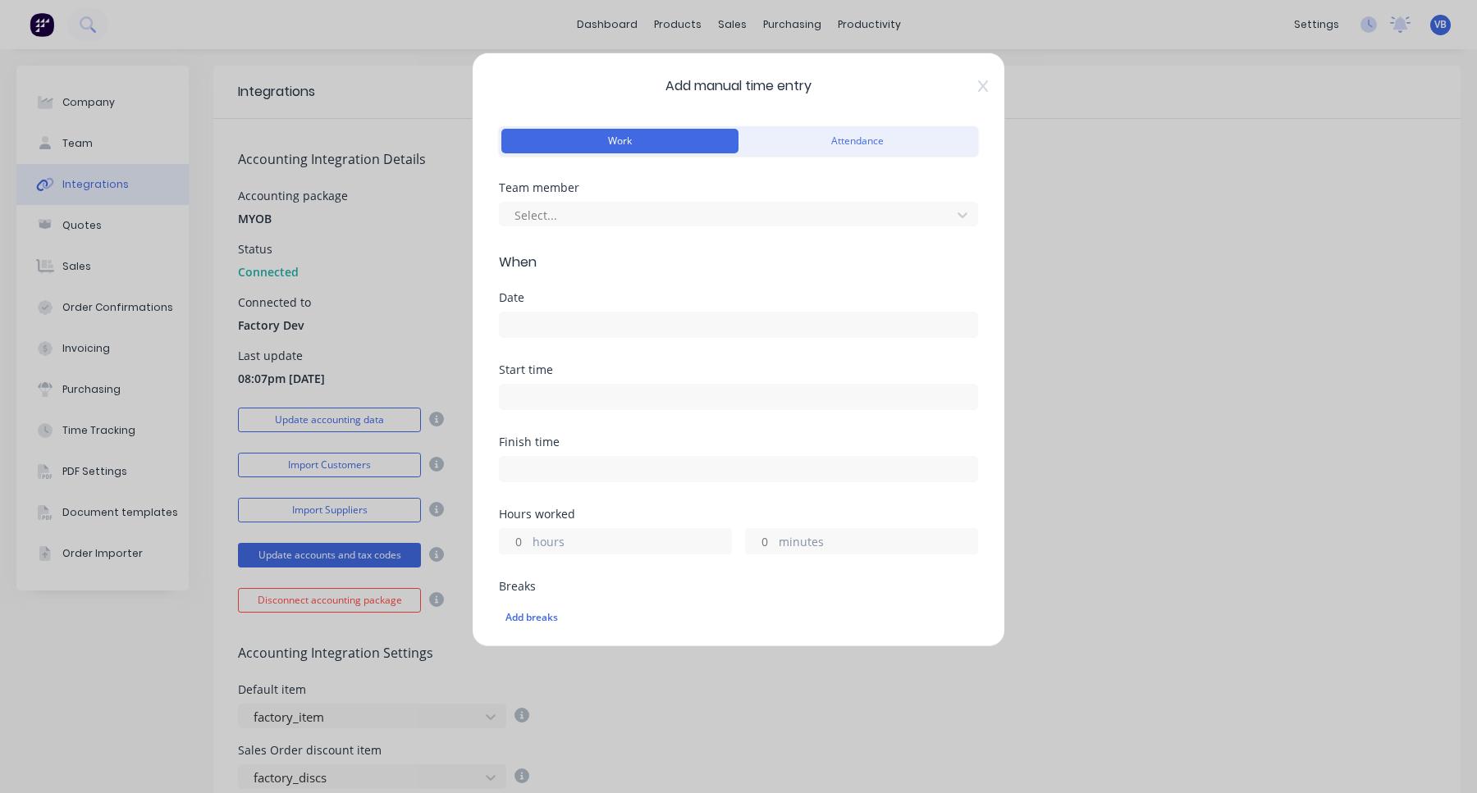
click at [990, 94] on div "Add manual time entry Work Attendance Team member Select... When Date Start tim…" at bounding box center [738, 350] width 533 height 595
click at [985, 87] on icon at bounding box center [983, 86] width 10 height 13
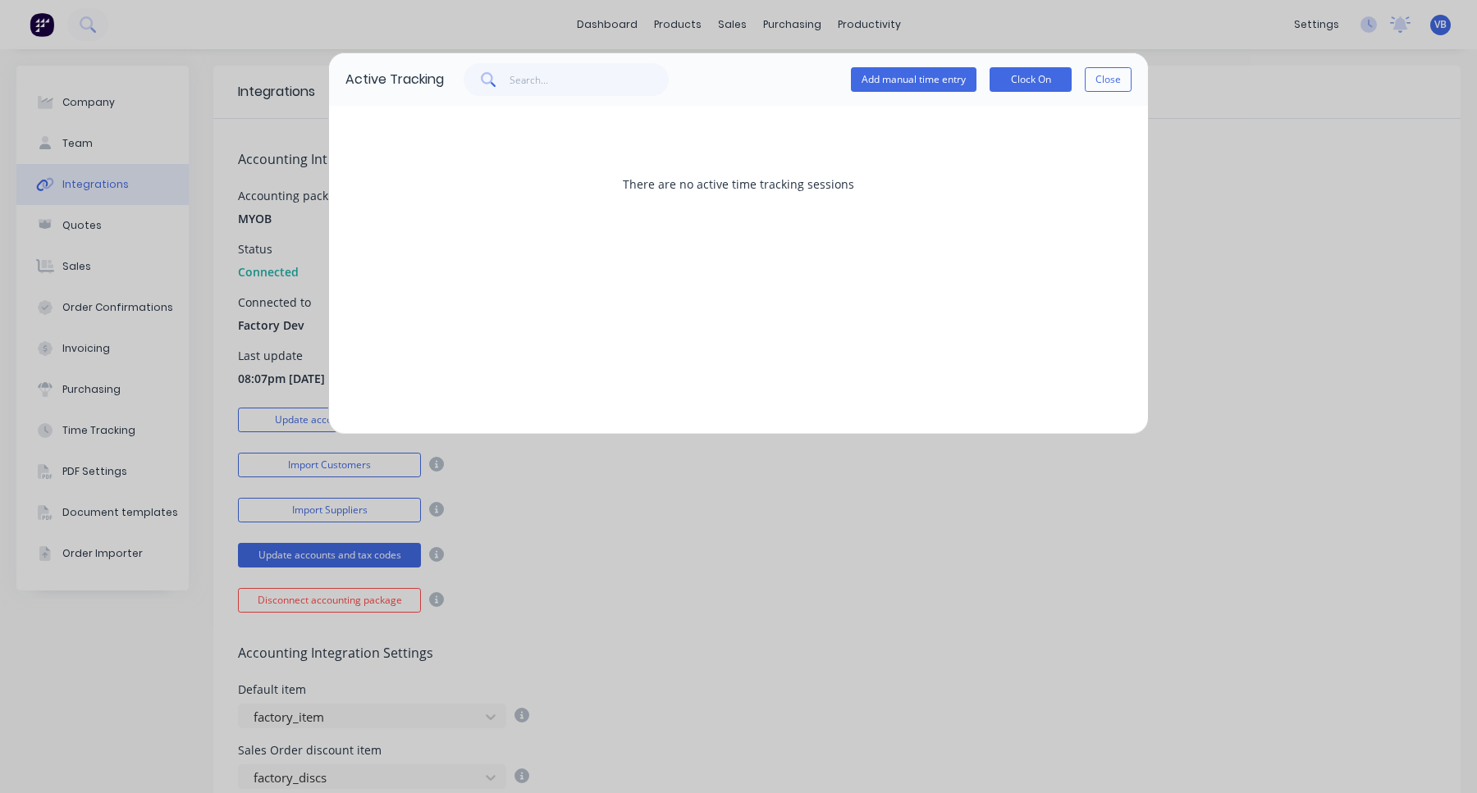
click at [627, 23] on div "Active Tracking Add manual time entry Clock On Close There are no active time t…" at bounding box center [738, 396] width 1477 height 793
click at [634, 25] on div "Active Tracking Add manual time entry Clock On Close There are no active time t…" at bounding box center [738, 396] width 1477 height 793
click at [1089, 75] on button "Close" at bounding box center [1107, 79] width 47 height 25
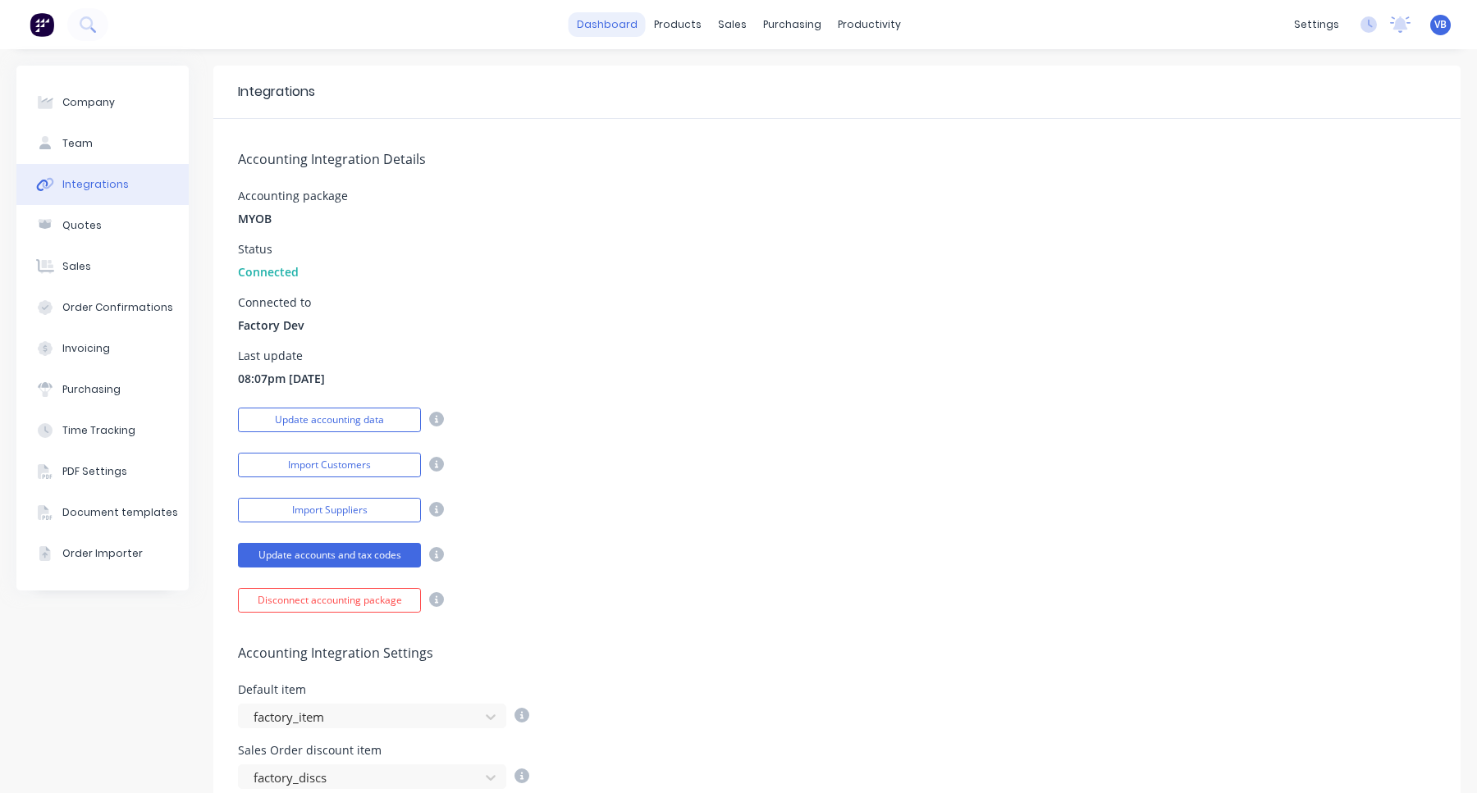
click at [617, 25] on link "dashboard" at bounding box center [606, 24] width 77 height 25
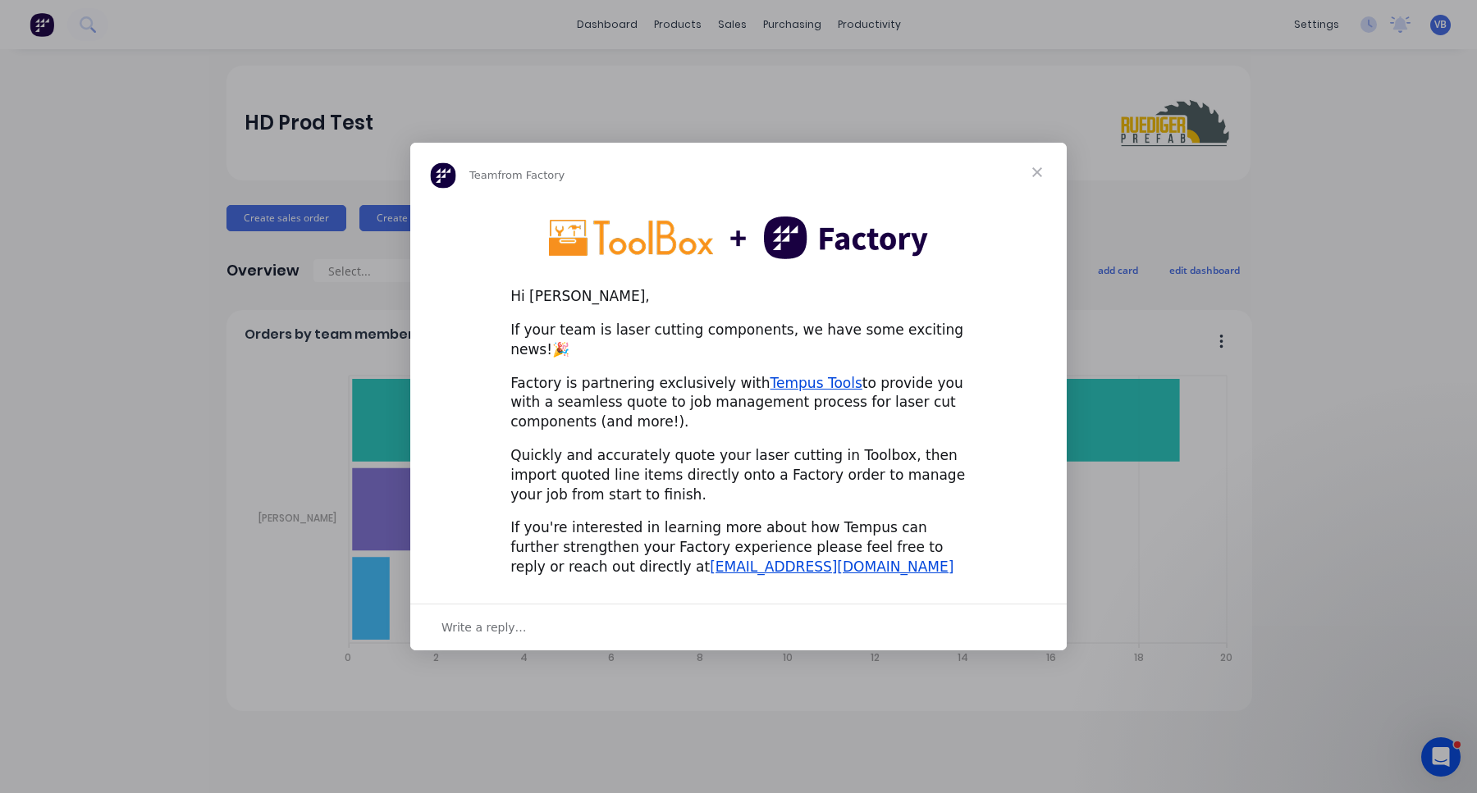
click at [628, 647] on div "Intercom messenger" at bounding box center [738, 396] width 1477 height 793
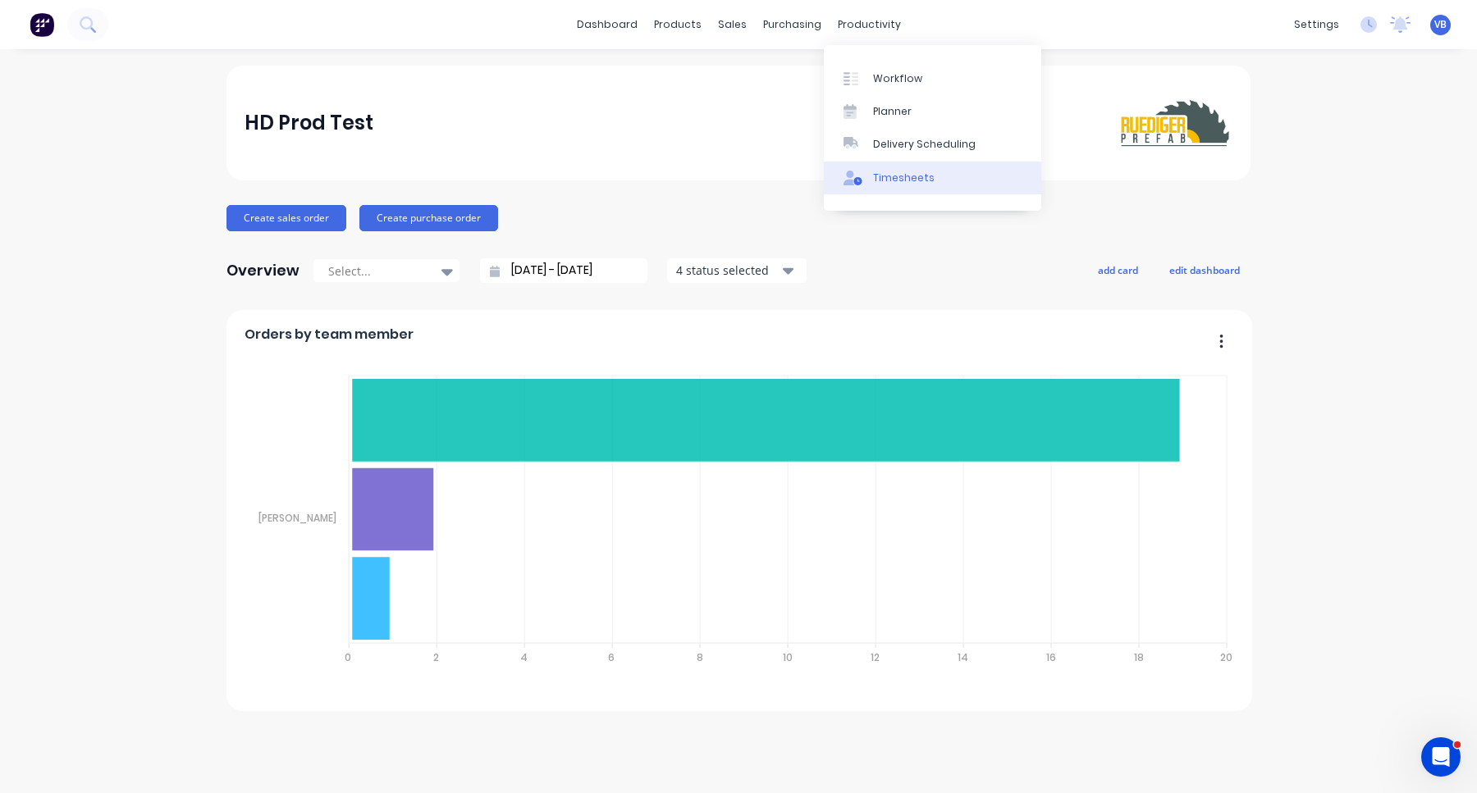
click at [899, 167] on link "Timesheets" at bounding box center [932, 178] width 217 height 33
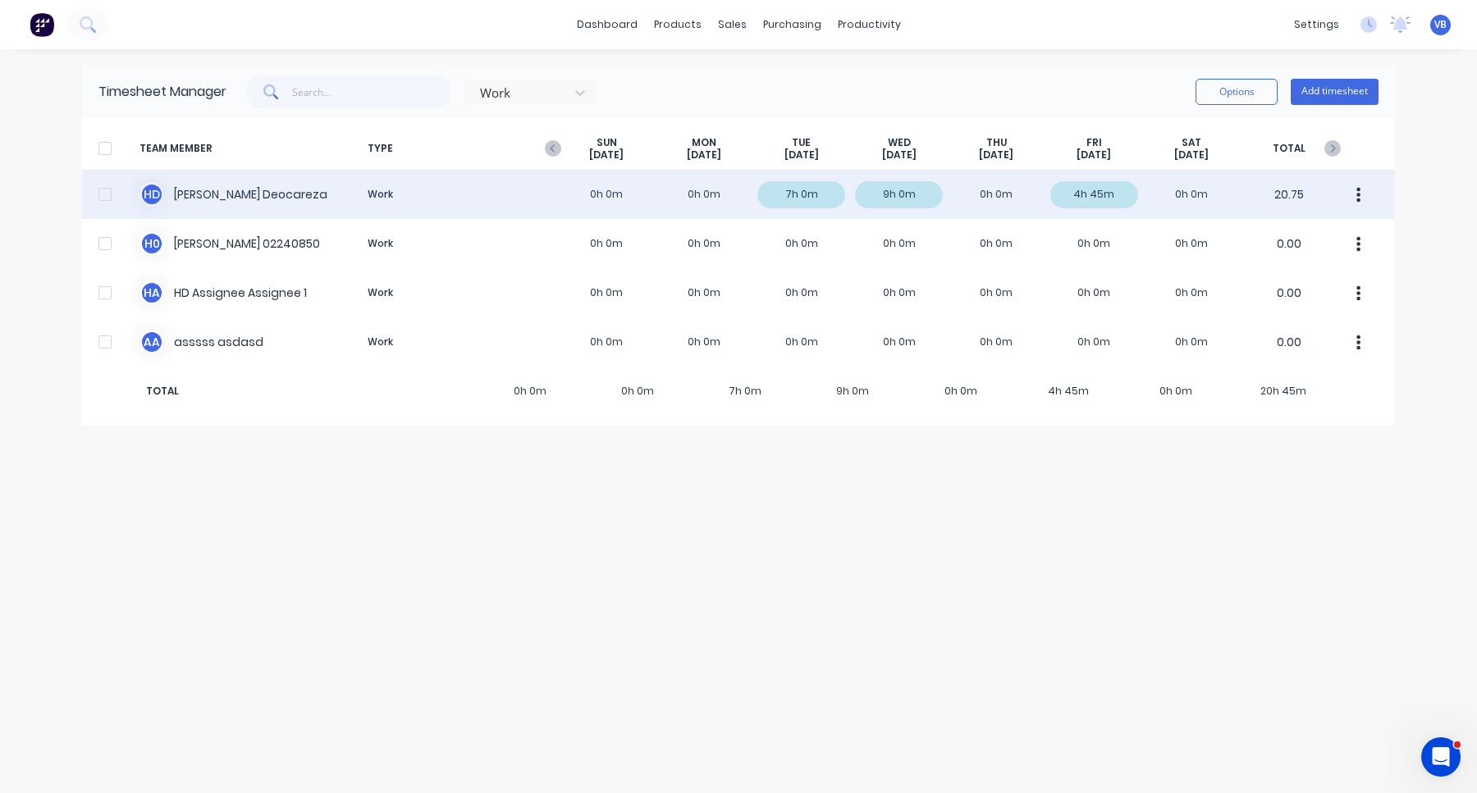
click at [704, 196] on div "H D Harry Deocareza Work 0h 0m 0h 0m 7h 0m 9h 0m 0h 0m 4h 45m 0h 0m 20.75" at bounding box center [738, 194] width 1313 height 49
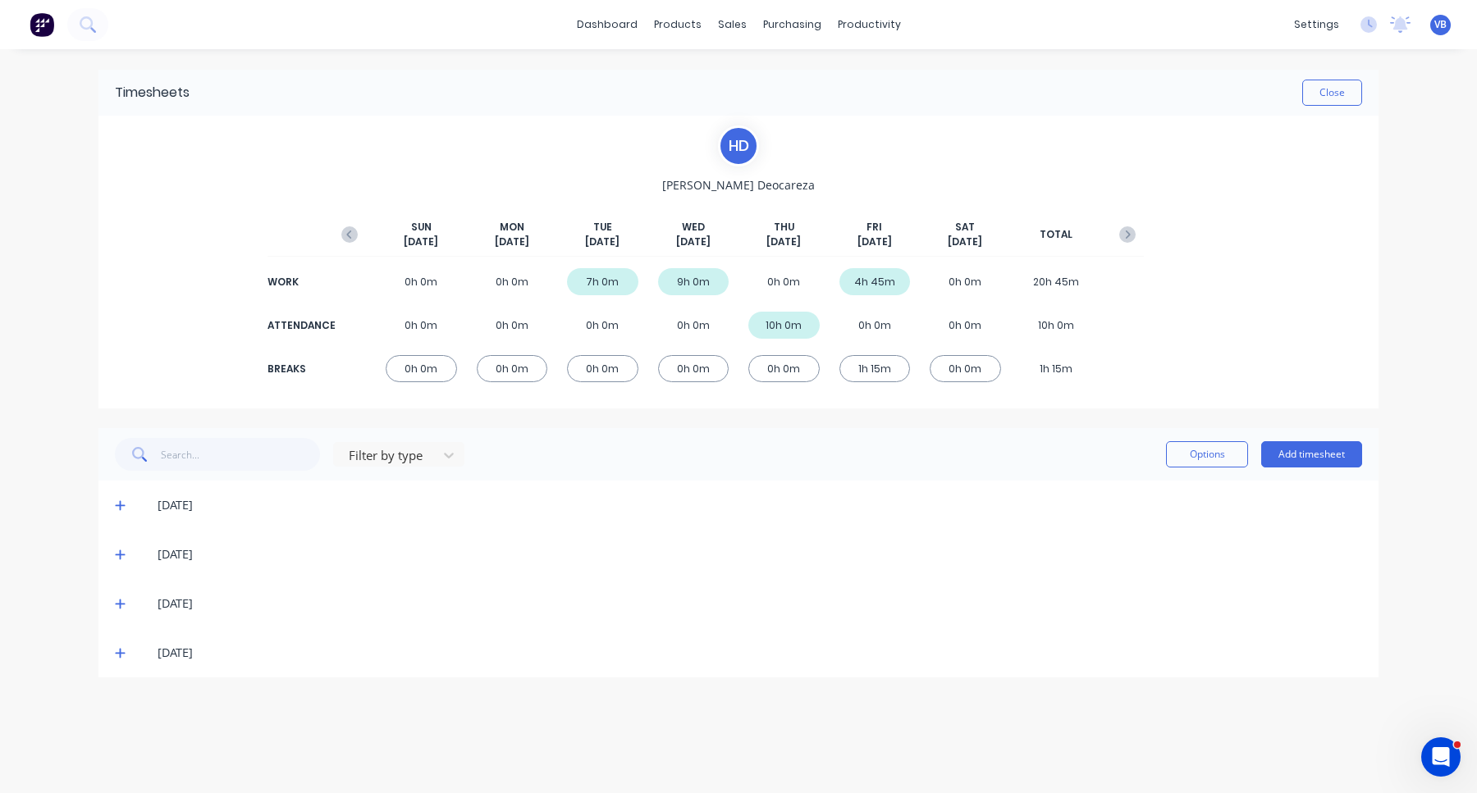
click at [1444, 26] on span "VB" at bounding box center [1440, 24] width 12 height 15
click at [1311, 203] on div "Sign out" at bounding box center [1300, 206] width 44 height 15
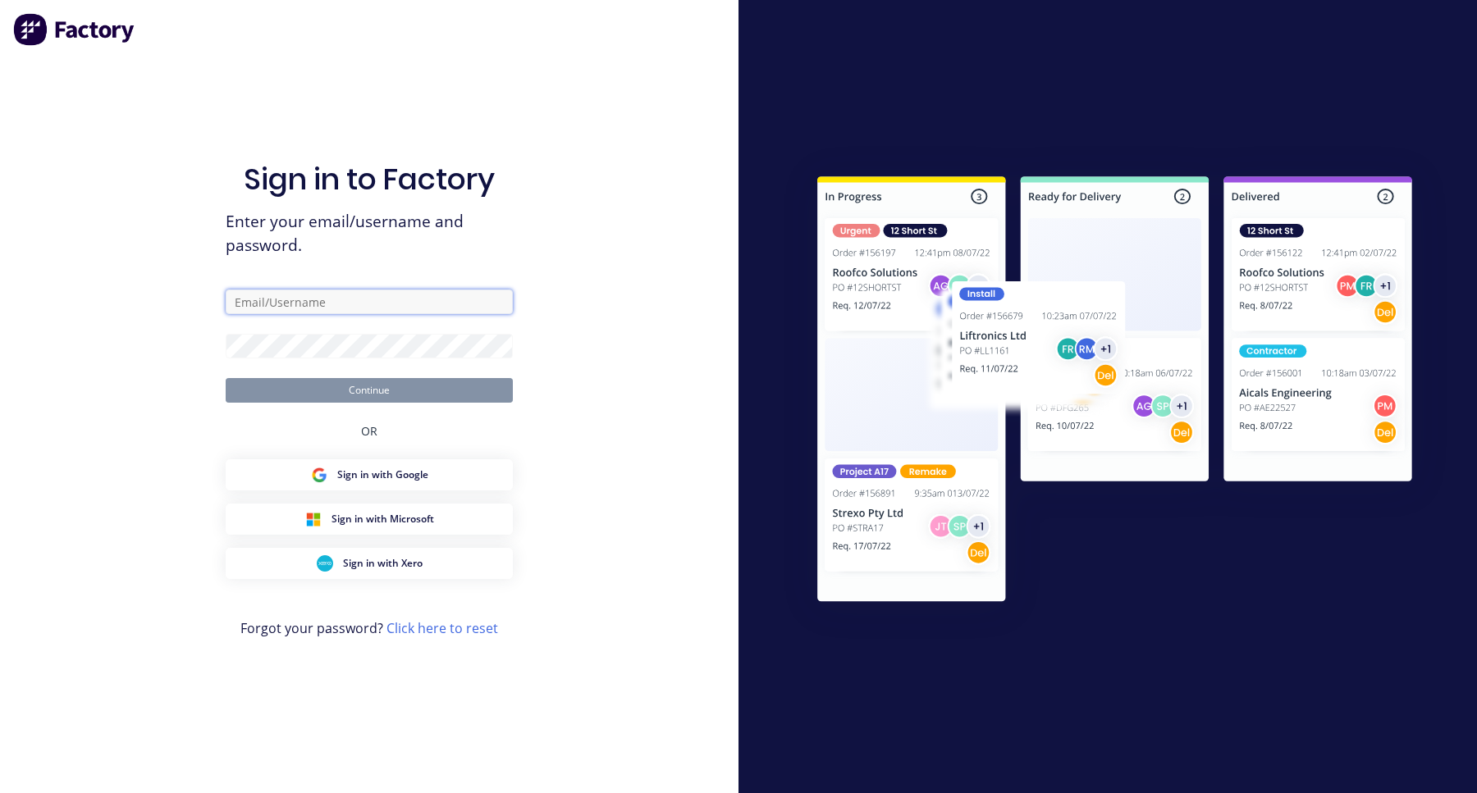
click at [281, 291] on input "text" at bounding box center [369, 302] width 287 height 25
type input "[EMAIL_ADDRESS][DOMAIN_NAME]"
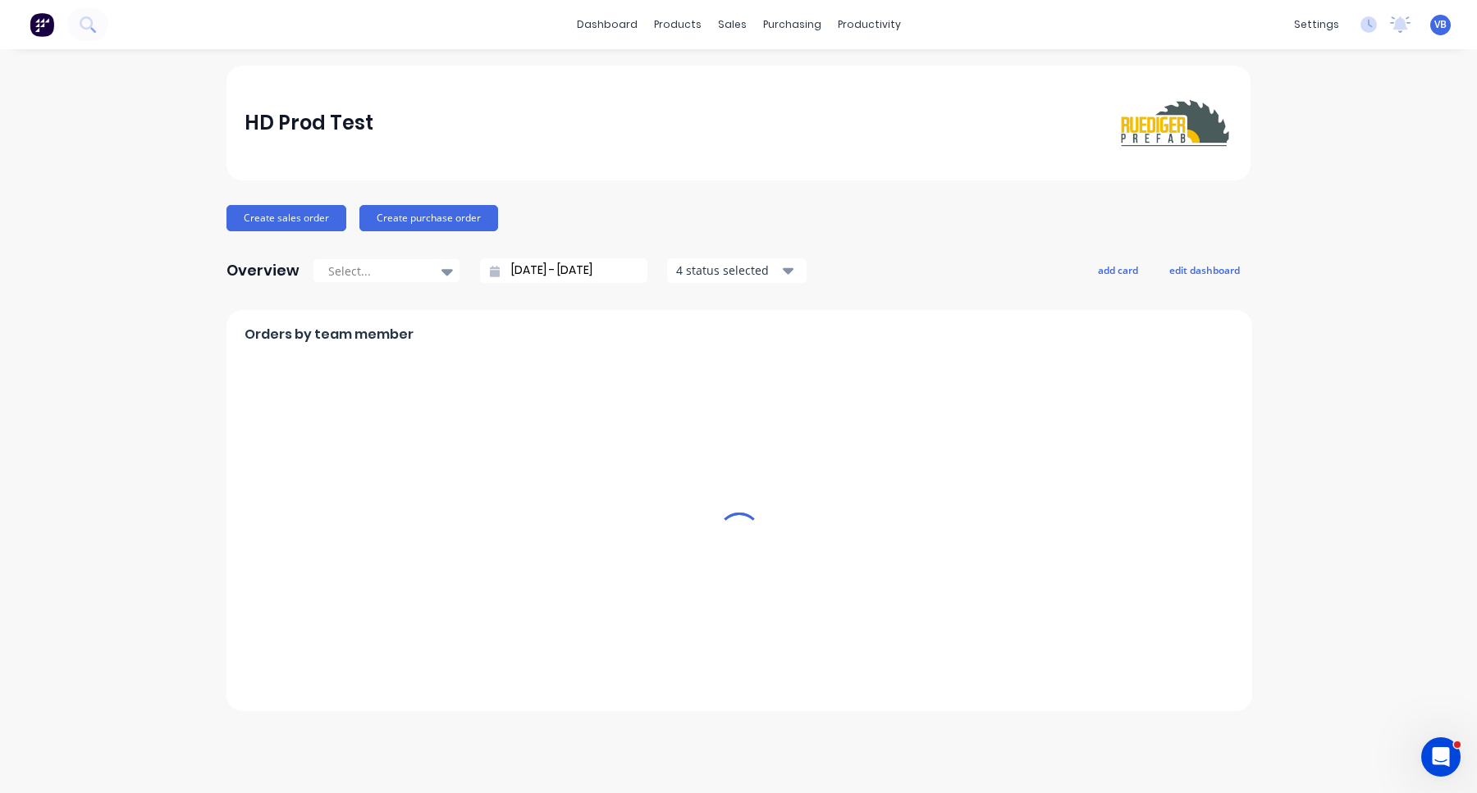
click at [1436, 21] on span "VB" at bounding box center [1440, 24] width 12 height 15
click at [1317, 199] on div "Sign out" at bounding box center [1300, 206] width 44 height 15
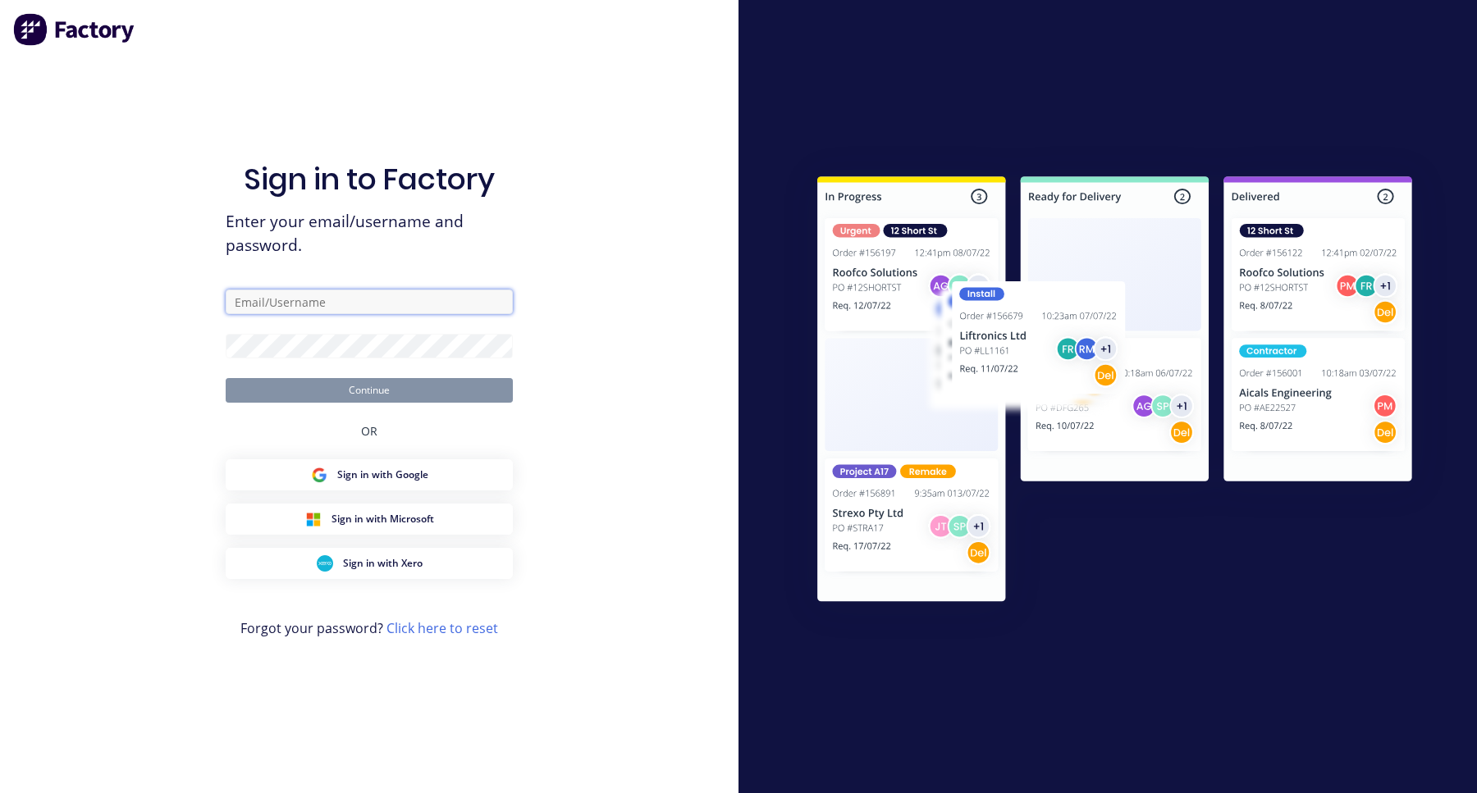
click at [473, 299] on input "text" at bounding box center [369, 302] width 287 height 25
paste input "[EMAIL_ADDRESS][DOMAIN_NAME]"
type input "[EMAIL_ADDRESS][DOMAIN_NAME]"
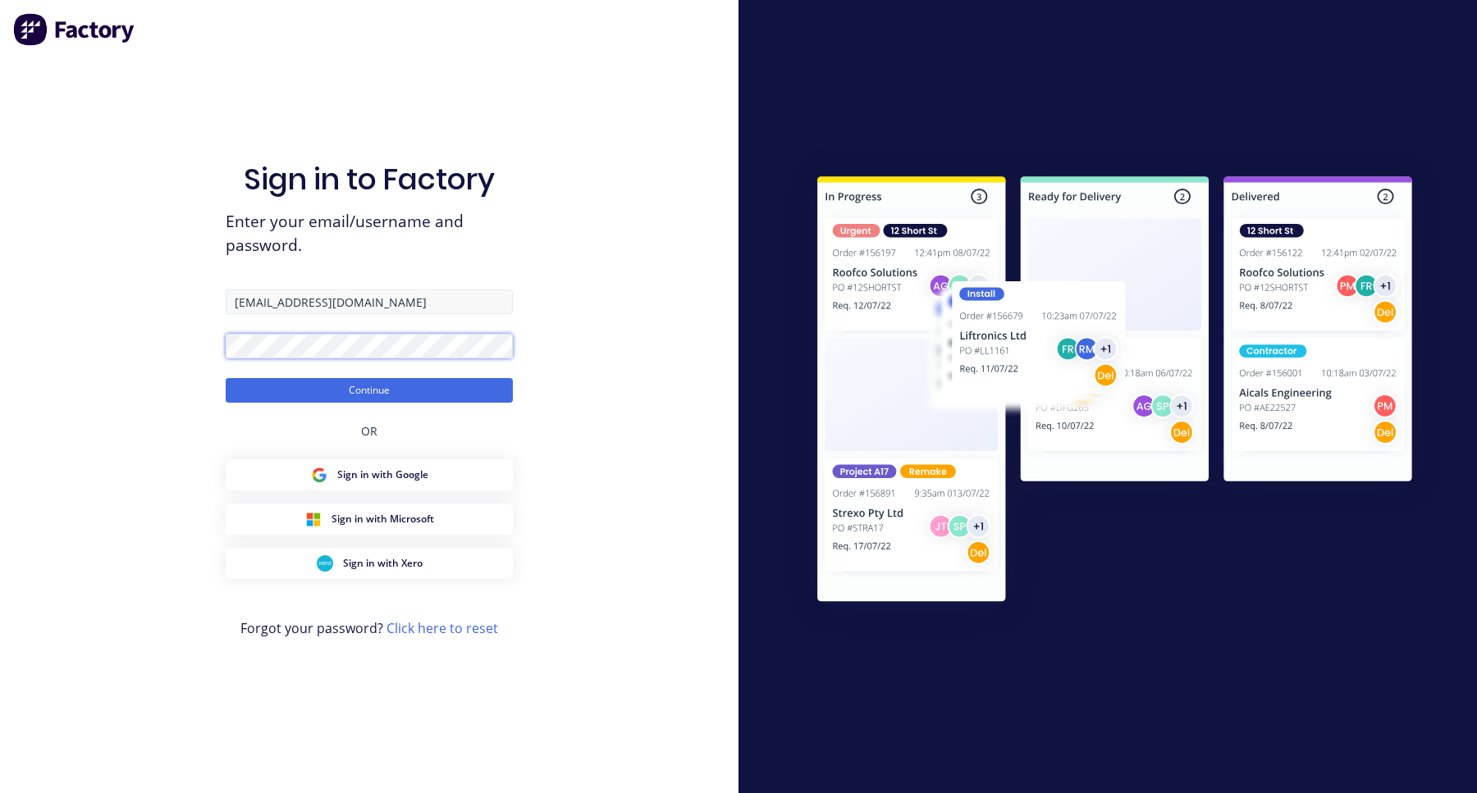
click at [226, 378] on button "Continue" at bounding box center [369, 390] width 287 height 25
